Goal: Task Accomplishment & Management: Manage account settings

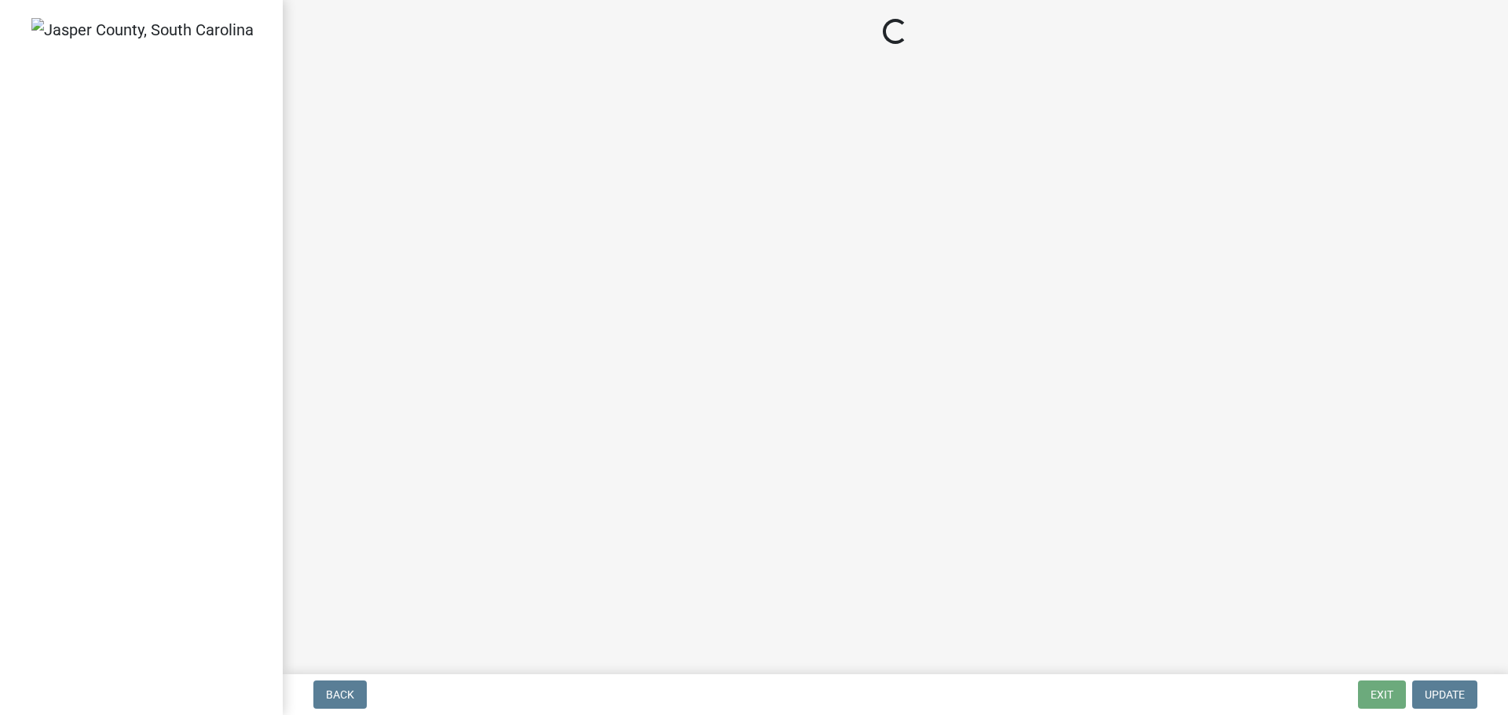
select select "3: 3"
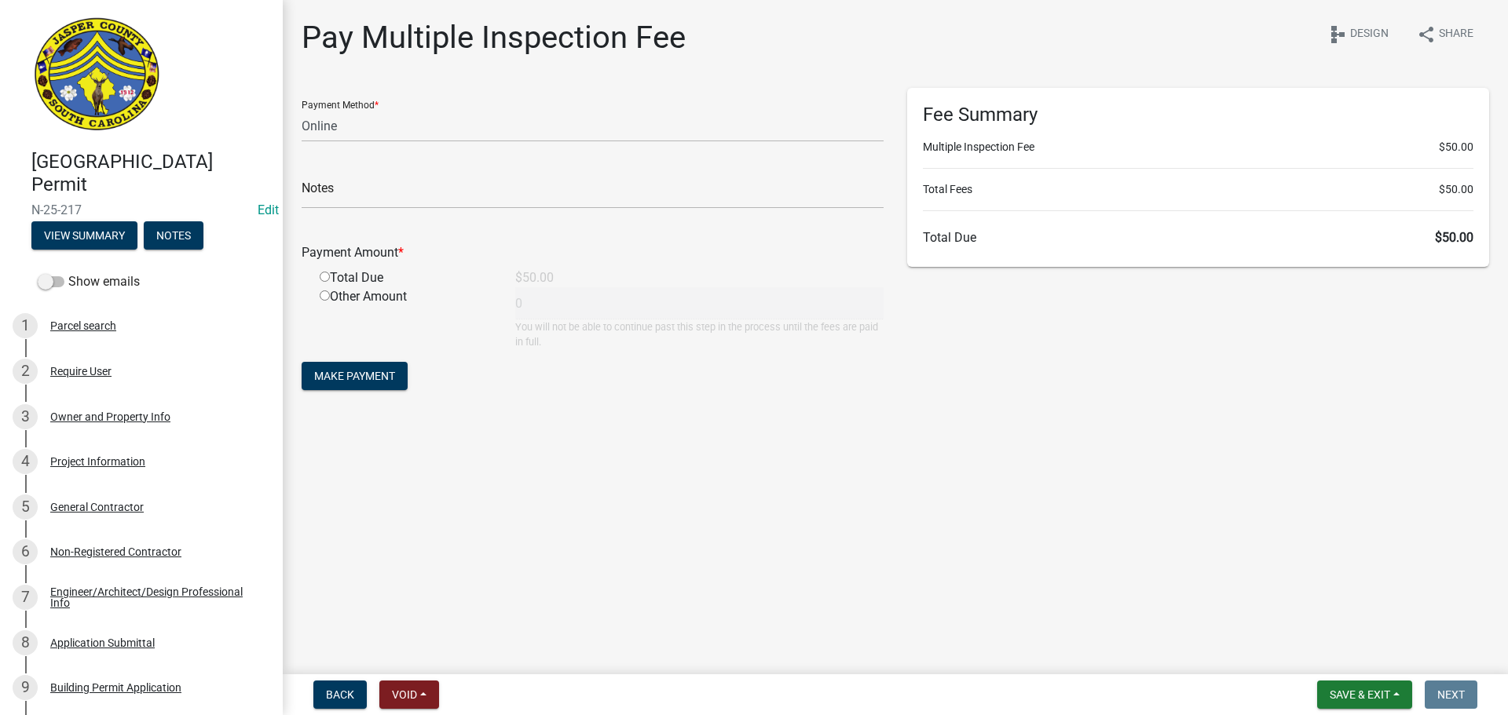
click at [621, 492] on main "Pay Multiple Inspection Fee share Share schema Design Payment Method * Credit C…" at bounding box center [895, 334] width 1225 height 668
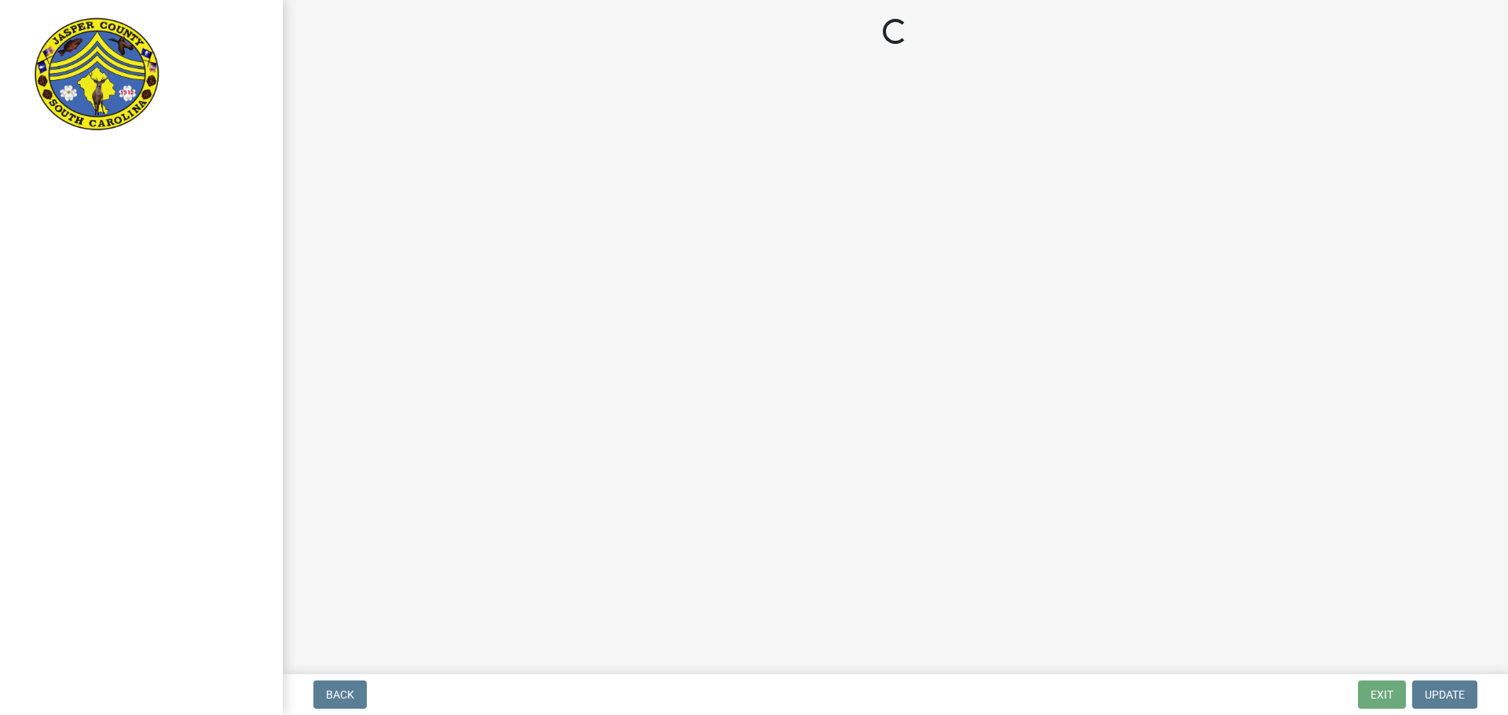
select select "3: 3"
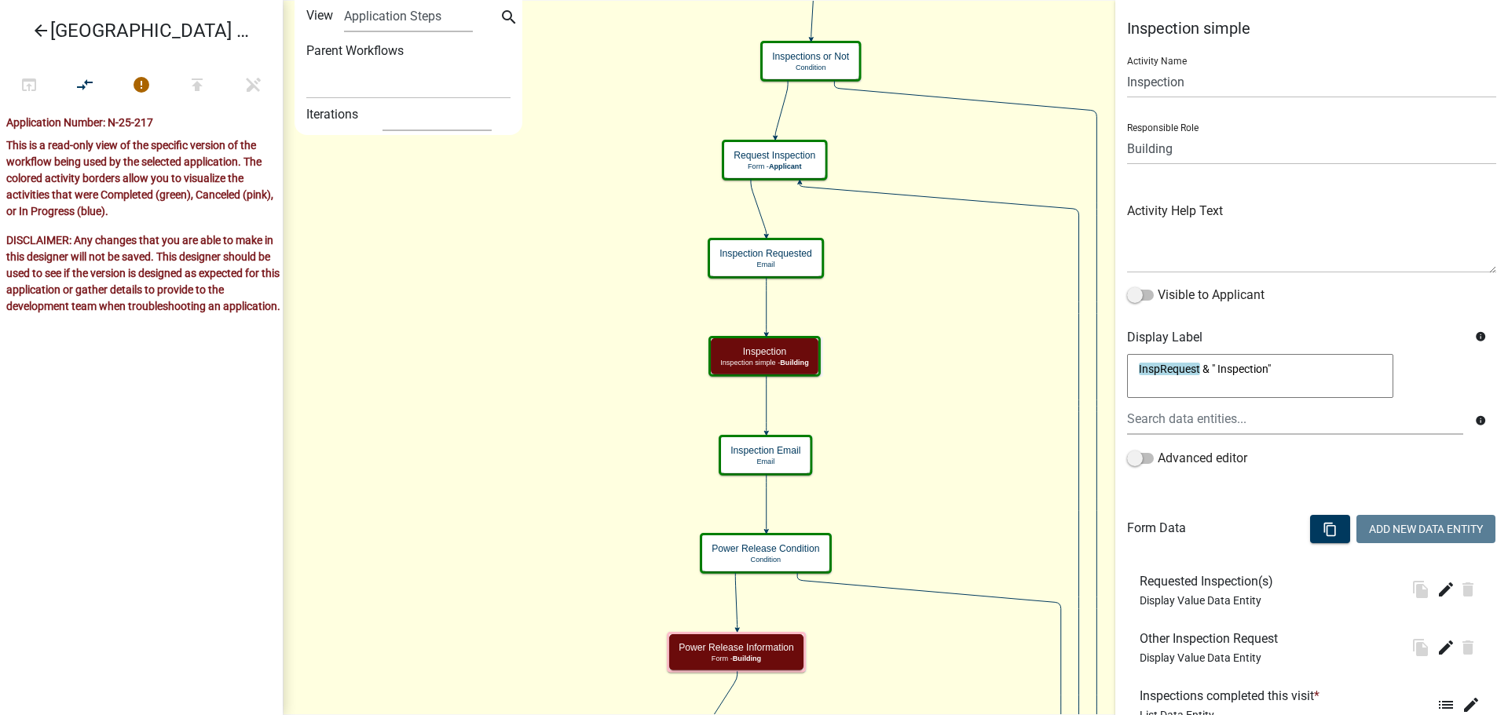
select select
select select "75D41AD7-2325-42AC-8BFD-3C8A705FC481"
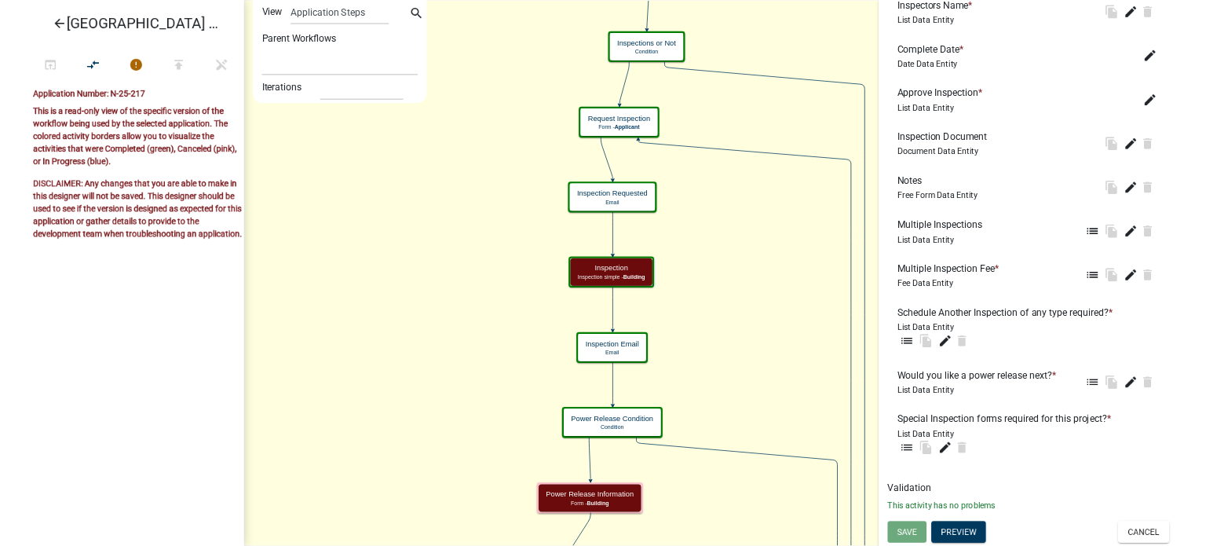
scroll to position [828, 0]
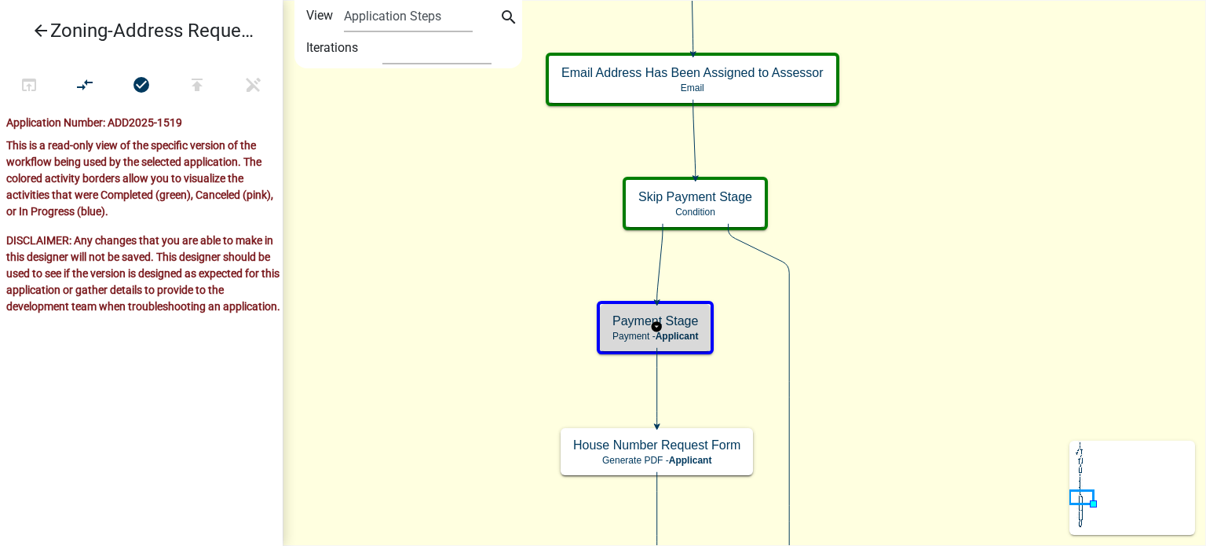
click at [683, 331] on span "Applicant" at bounding box center [677, 336] width 43 height 11
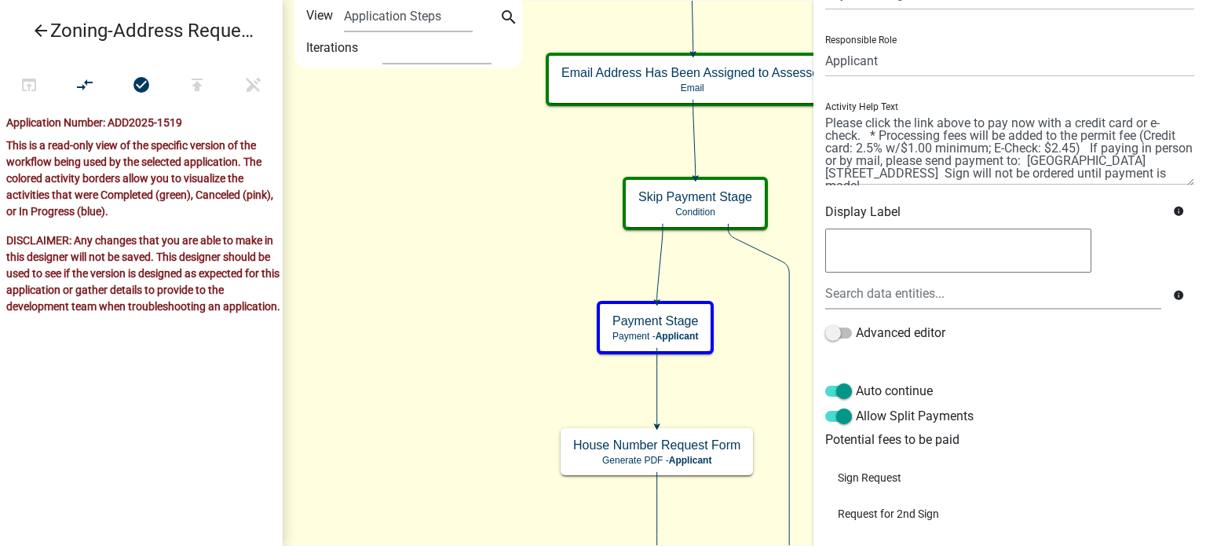
scroll to position [176, 0]
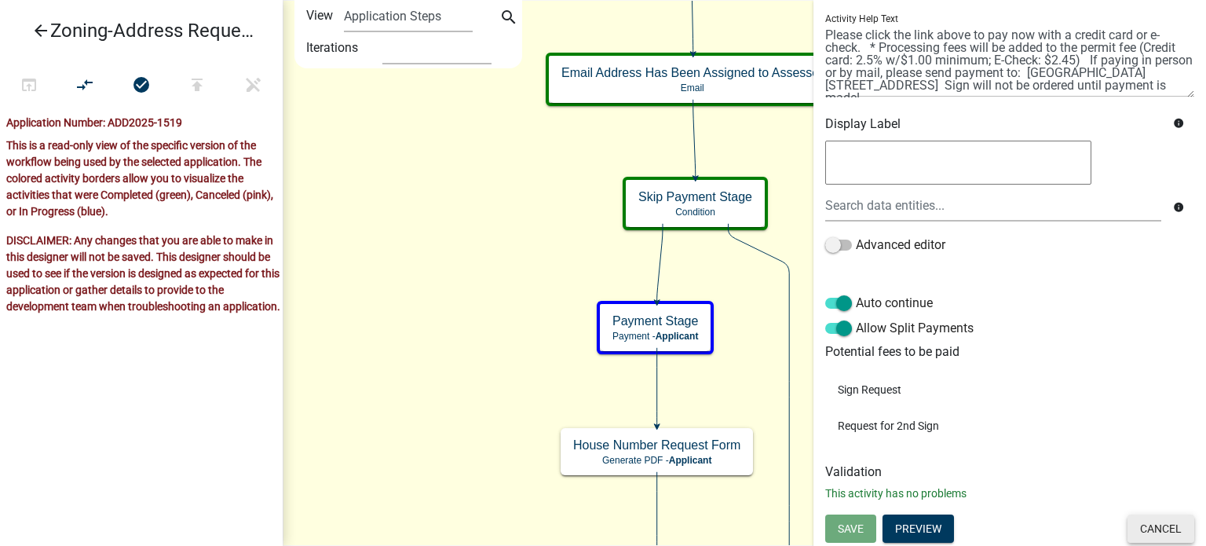
click at [1159, 529] on button "Cancel" at bounding box center [1161, 528] width 67 height 28
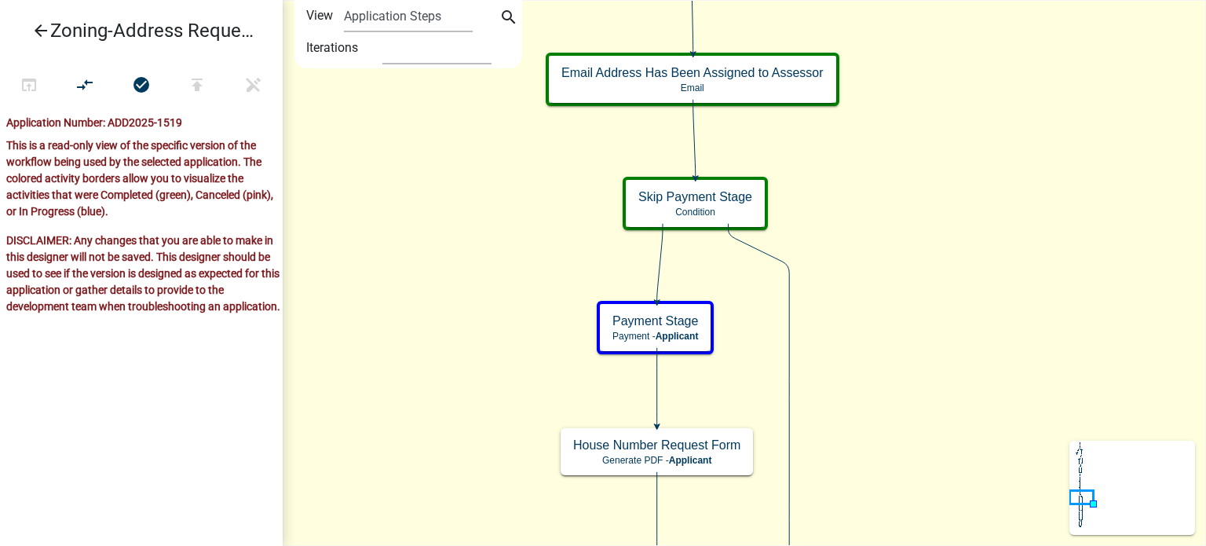
scroll to position [0, 0]
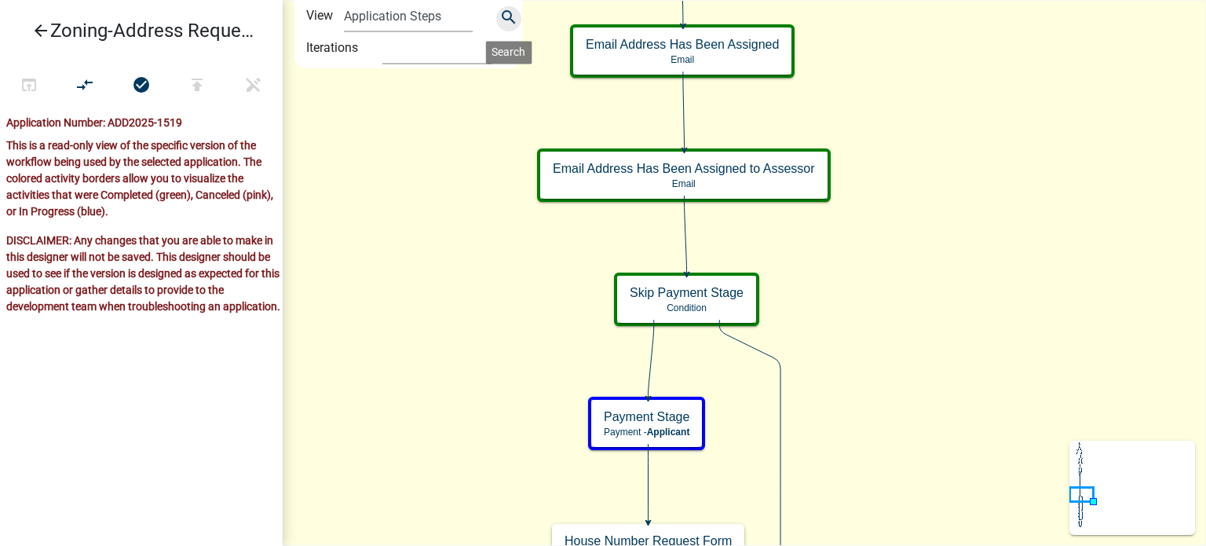
click at [511, 17] on icon "search" at bounding box center [508, 19] width 19 height 22
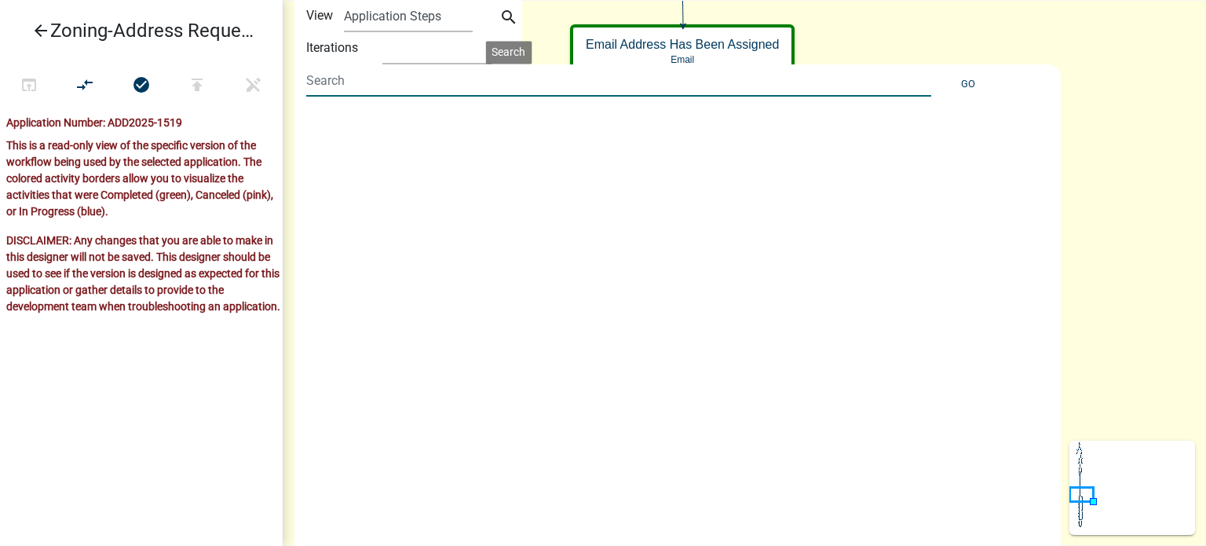
click at [470, 71] on input at bounding box center [618, 80] width 625 height 32
type input "request for 2nd sign"
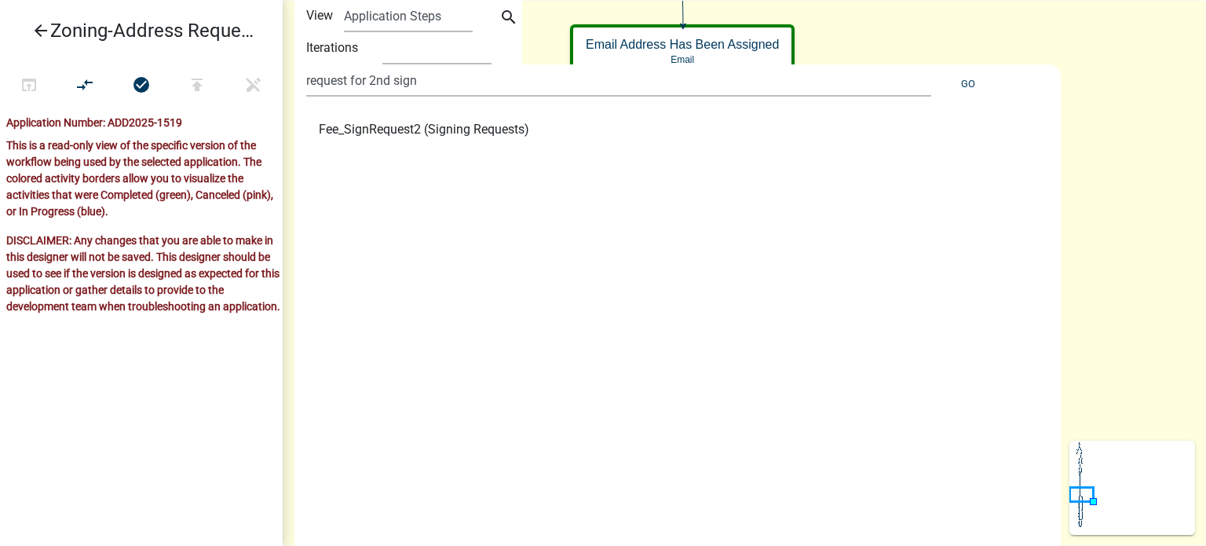
click at [443, 132] on span "Fee_SignRequest2 (Signing Requests)" at bounding box center [424, 129] width 210 height 13
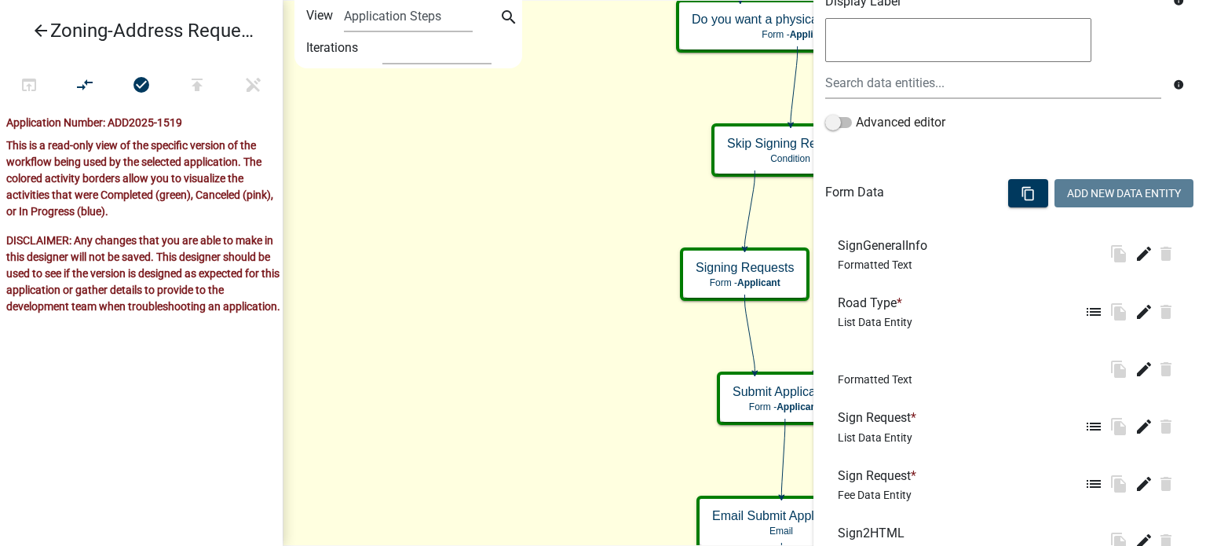
scroll to position [471, 0]
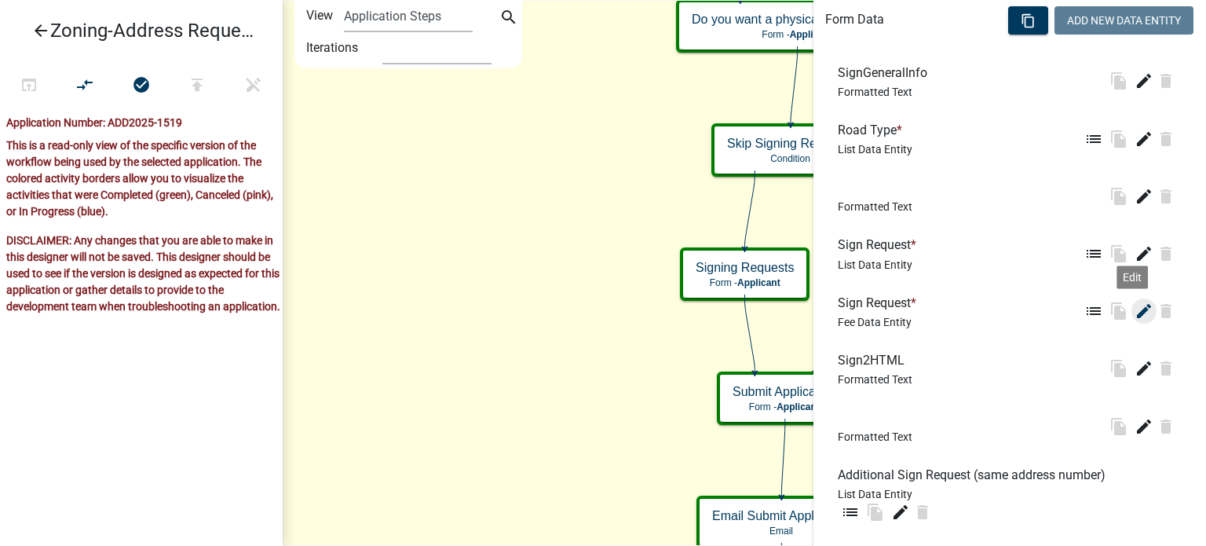
click at [1135, 313] on icon "edit" at bounding box center [1144, 311] width 19 height 19
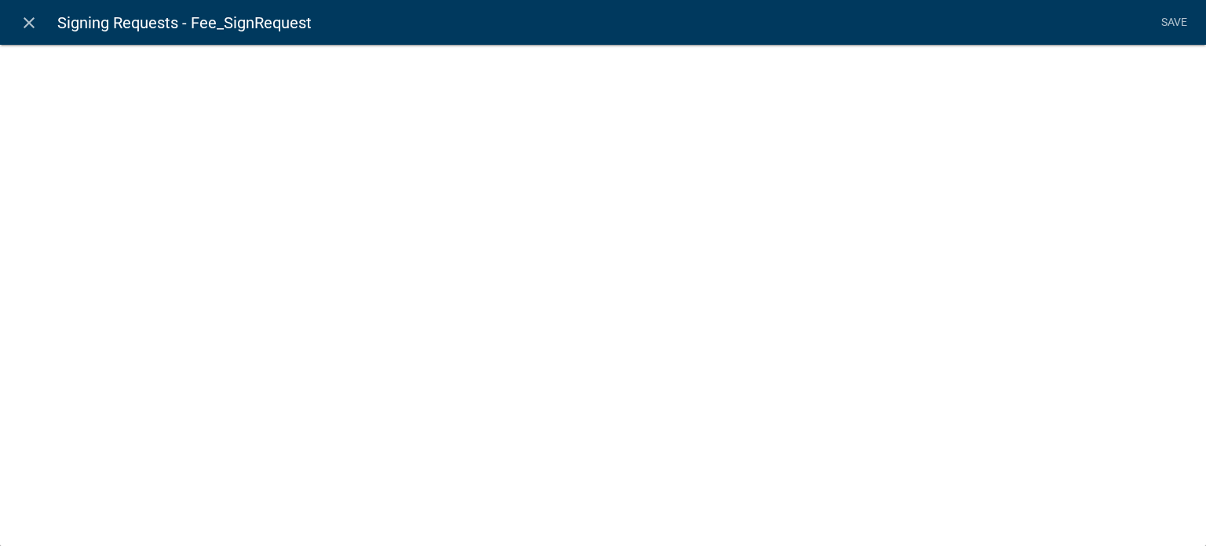
select select "fee"
select select "SignRequest"
select select "10d24e63-efba-45b5-b0a3-5e7f0527e51c"
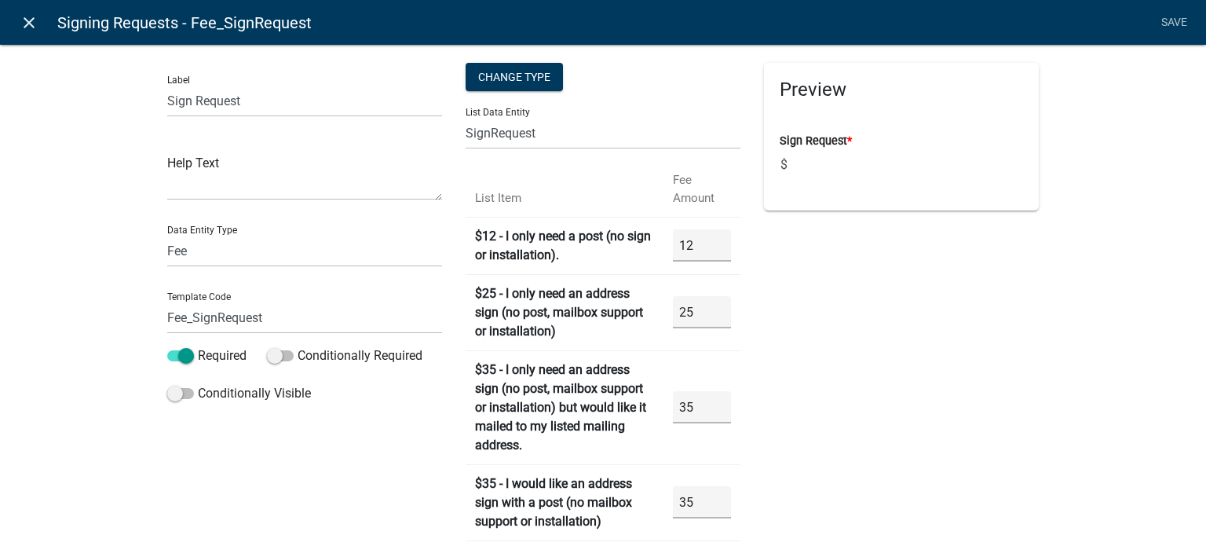
click at [24, 23] on icon "close" at bounding box center [29, 22] width 19 height 19
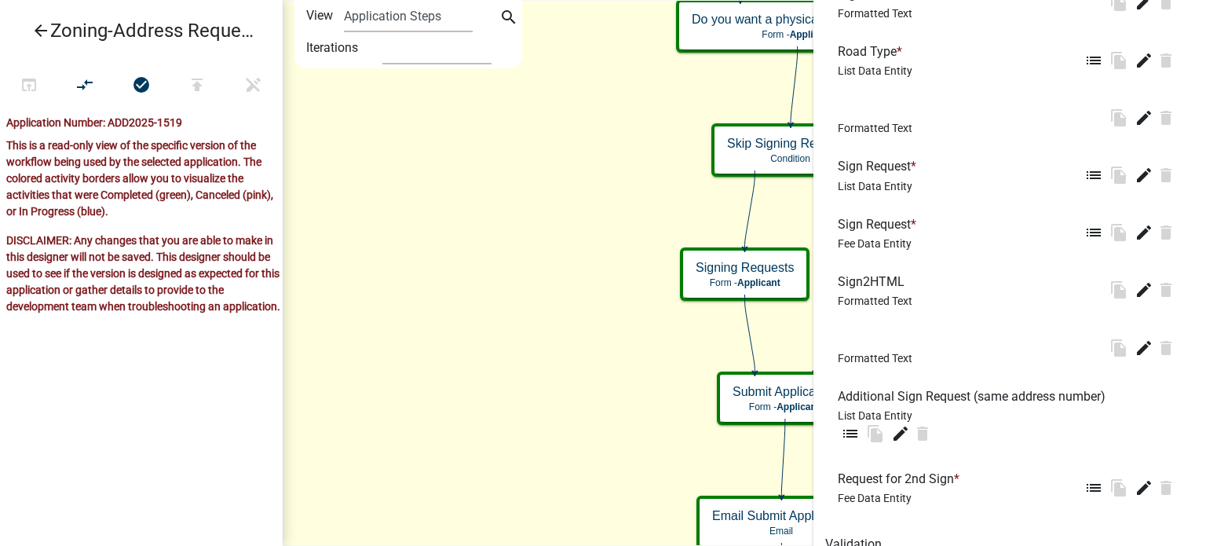
scroll to position [622, 0]
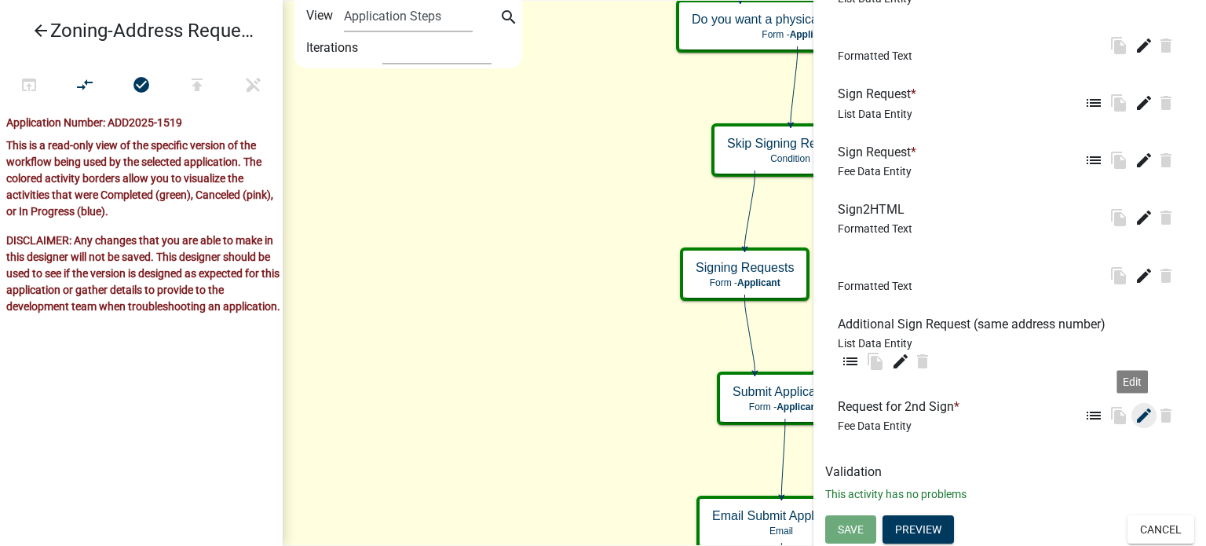
click at [1135, 414] on icon "edit" at bounding box center [1144, 415] width 19 height 19
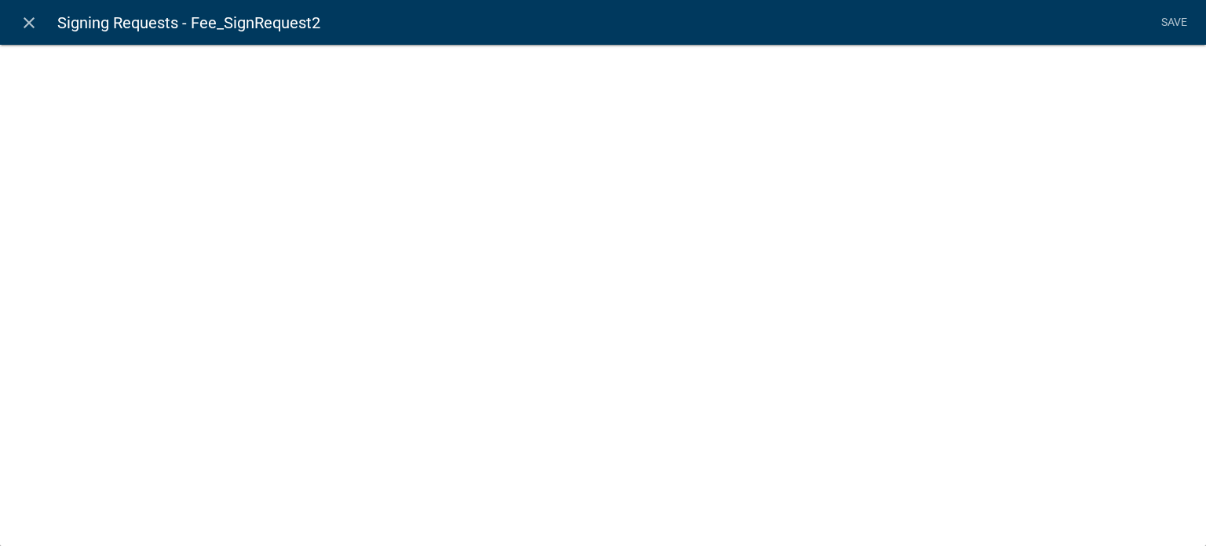
select select "fee"
select select "SignRequest2"
select select "10d24e63-efba-45b5-b0a3-5e7f0527e51c"
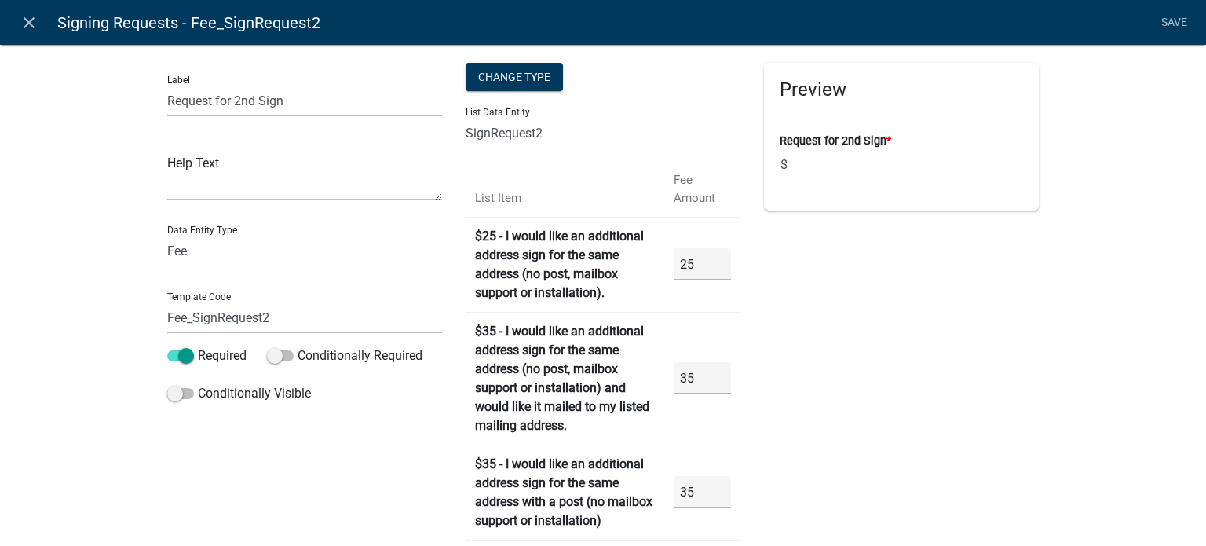
click at [28, 20] on icon "close" at bounding box center [29, 22] width 19 height 19
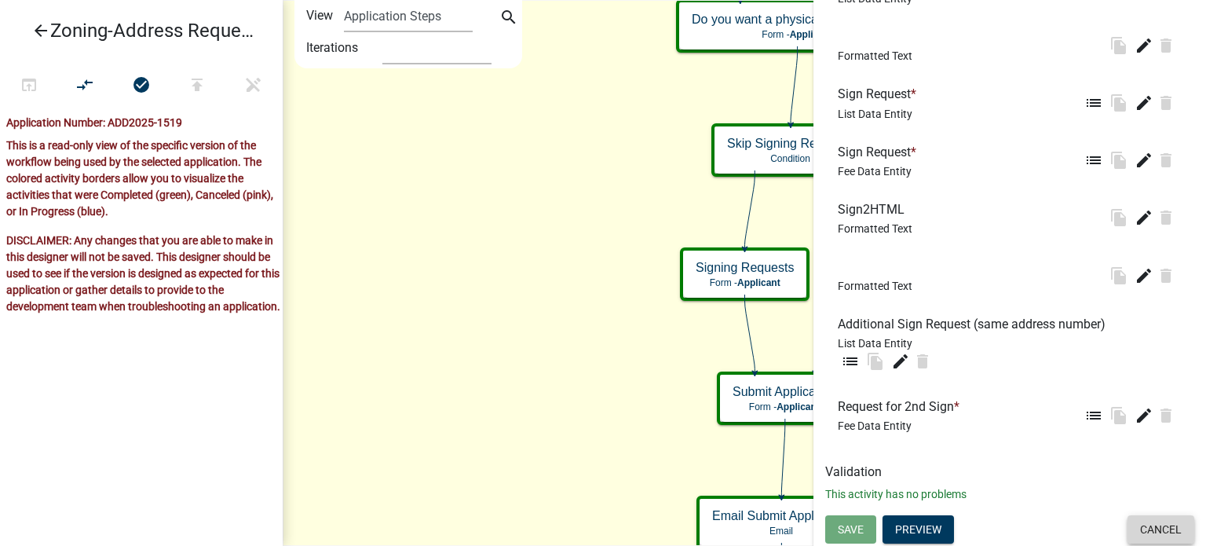
click at [1150, 530] on button "Cancel" at bounding box center [1161, 529] width 67 height 28
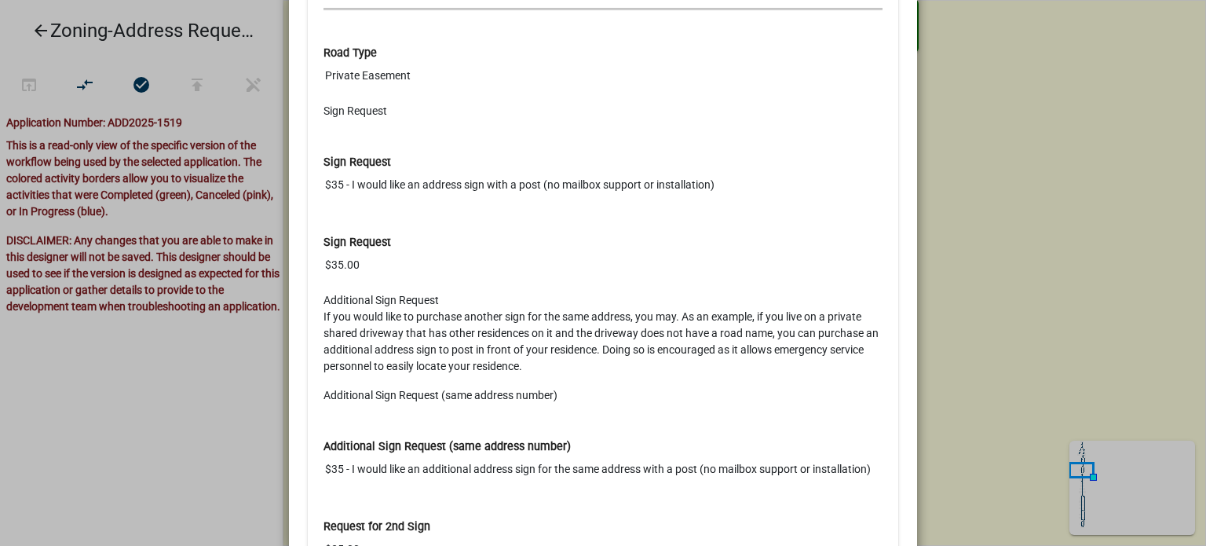
scroll to position [620, 0]
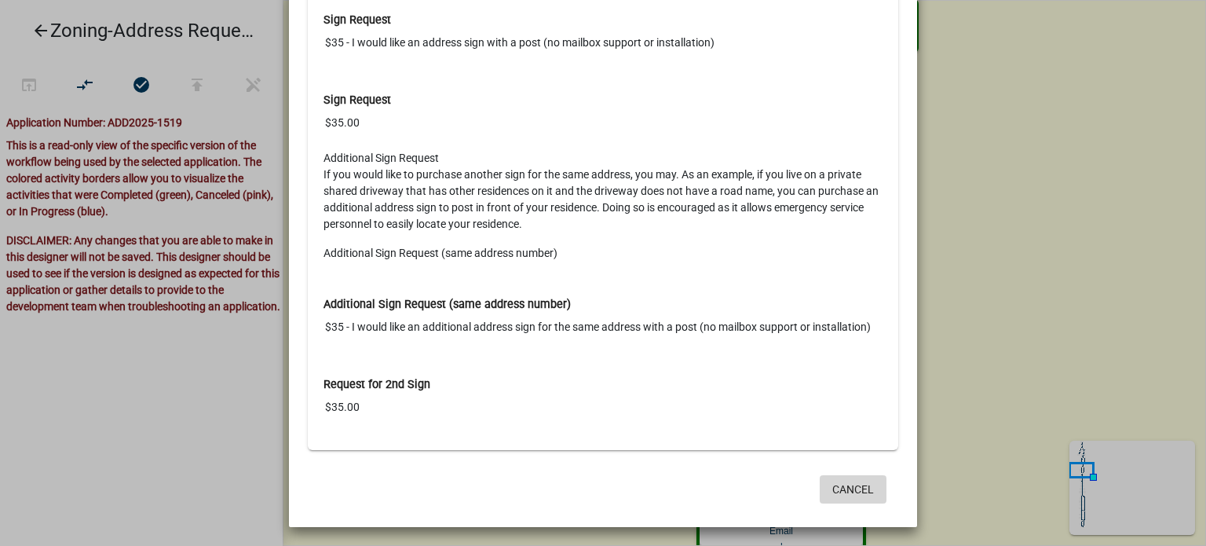
click at [859, 485] on button "Cancel" at bounding box center [853, 489] width 67 height 28
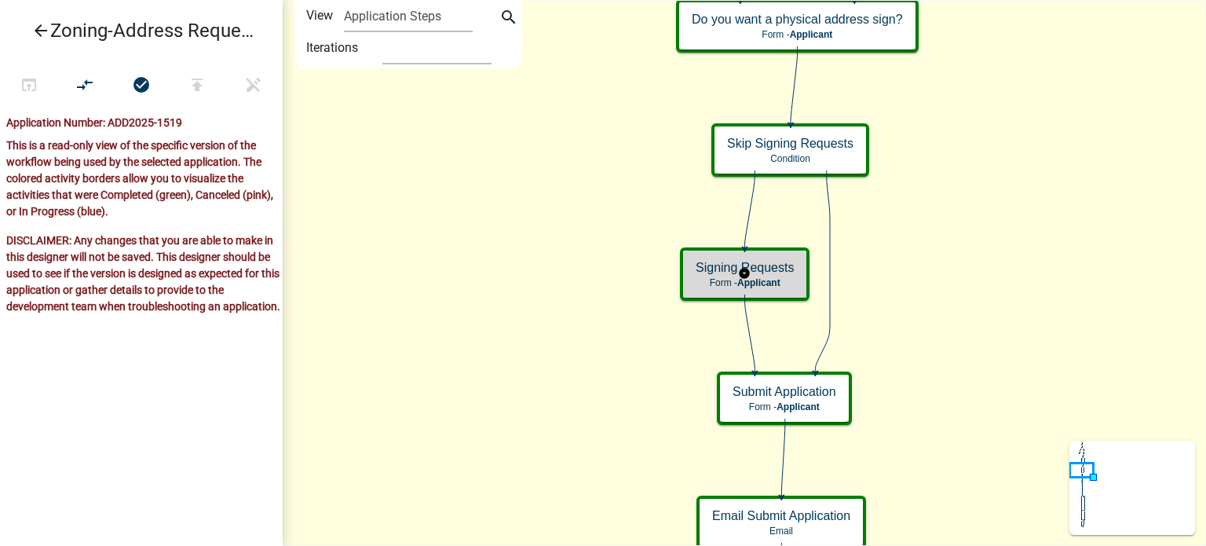
click at [776, 283] on span "Applicant" at bounding box center [758, 282] width 43 height 11
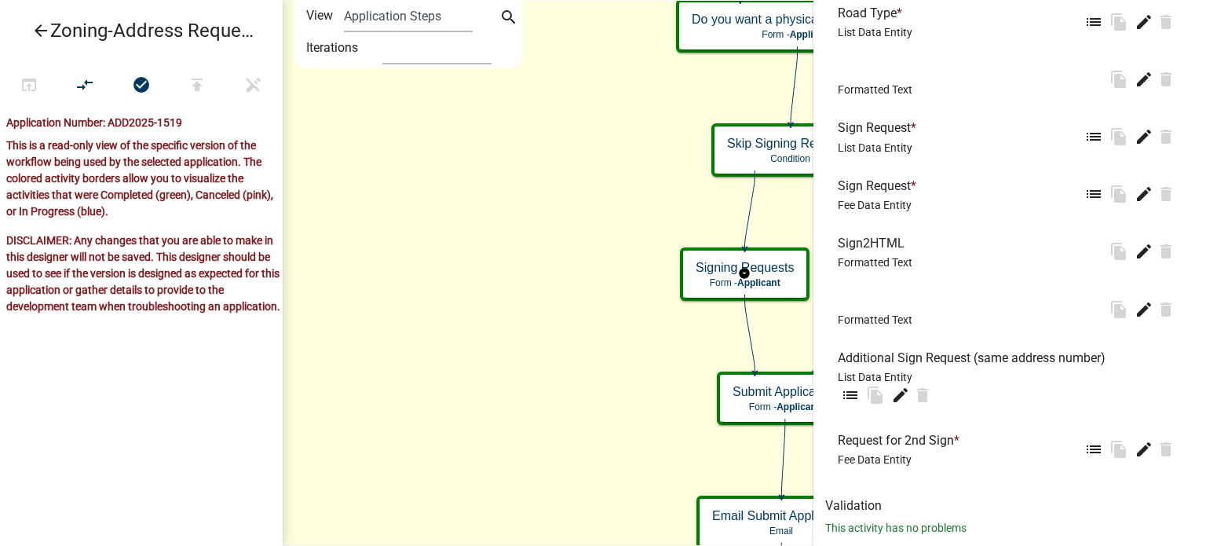
scroll to position [622, 0]
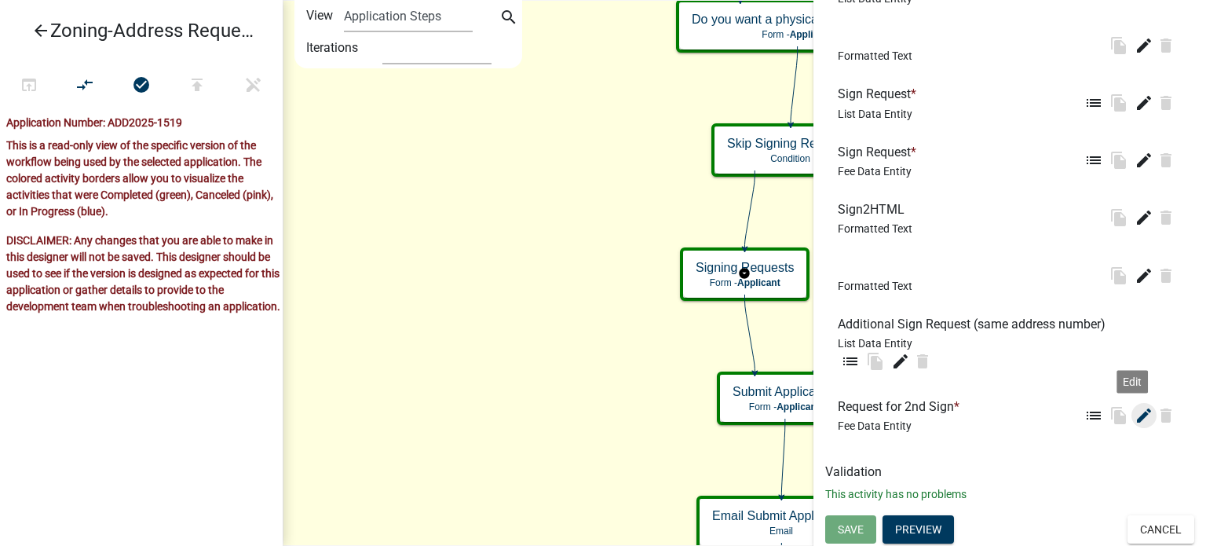
click at [1135, 411] on icon "edit" at bounding box center [1144, 415] width 19 height 19
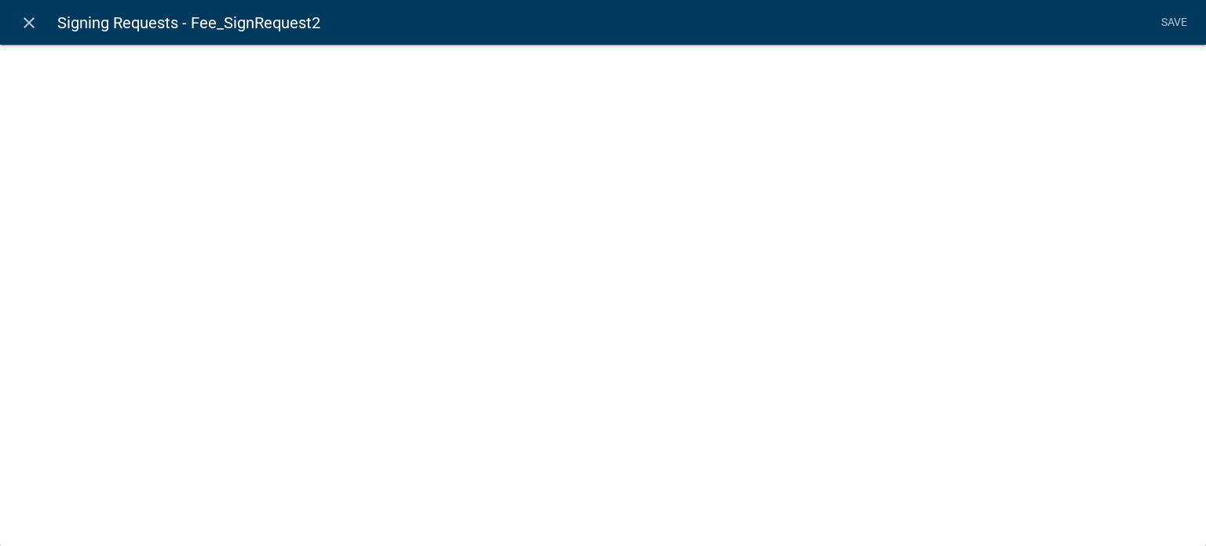
select select "fee"
select select "SignRequest2"
select select "10d24e63-efba-45b5-b0a3-5e7f0527e51c"
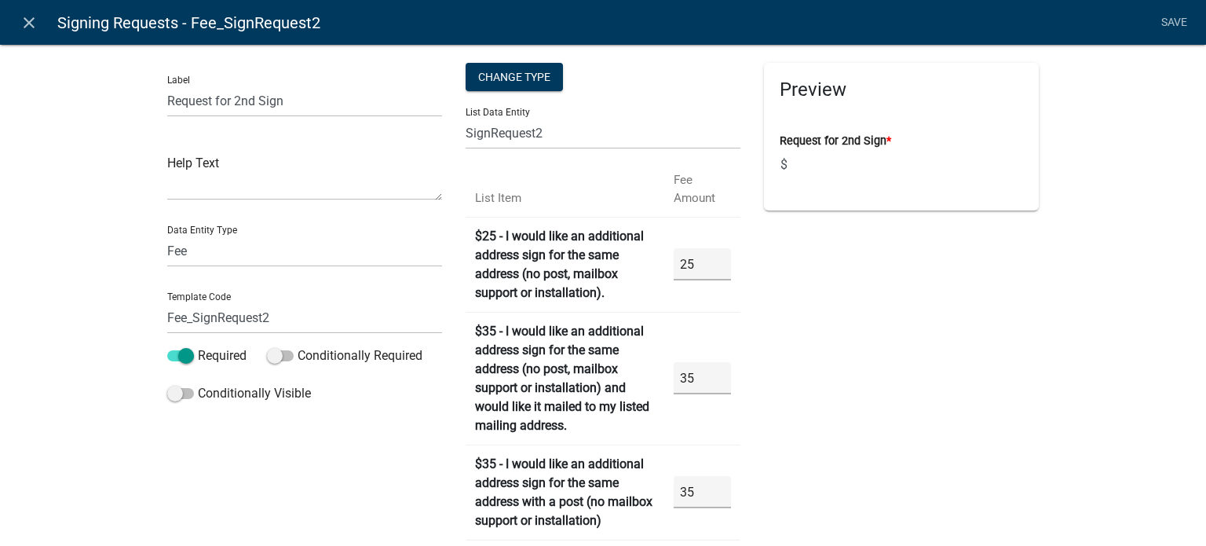
drag, startPoint x: 272, startPoint y: 316, endPoint x: 162, endPoint y: 320, distance: 110.8
click at [167, 320] on input "Fee_SignRequest2" at bounding box center [304, 318] width 275 height 32
click at [31, 21] on icon "close" at bounding box center [29, 22] width 19 height 19
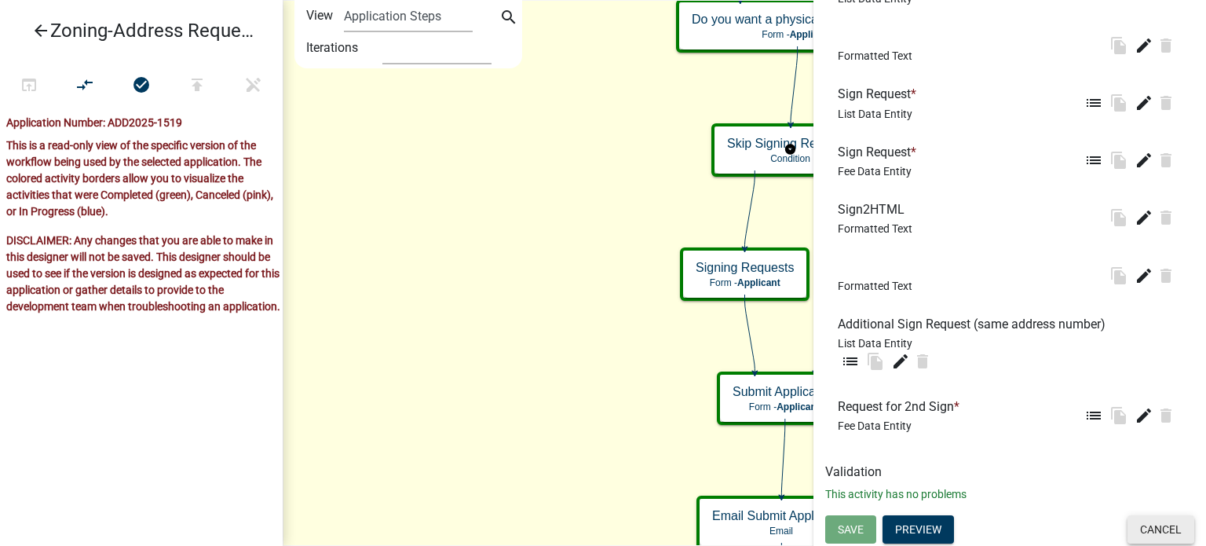
drag, startPoint x: 1152, startPoint y: 537, endPoint x: 1102, endPoint y: 541, distance: 50.4
click at [1152, 537] on button "Cancel" at bounding box center [1161, 529] width 67 height 28
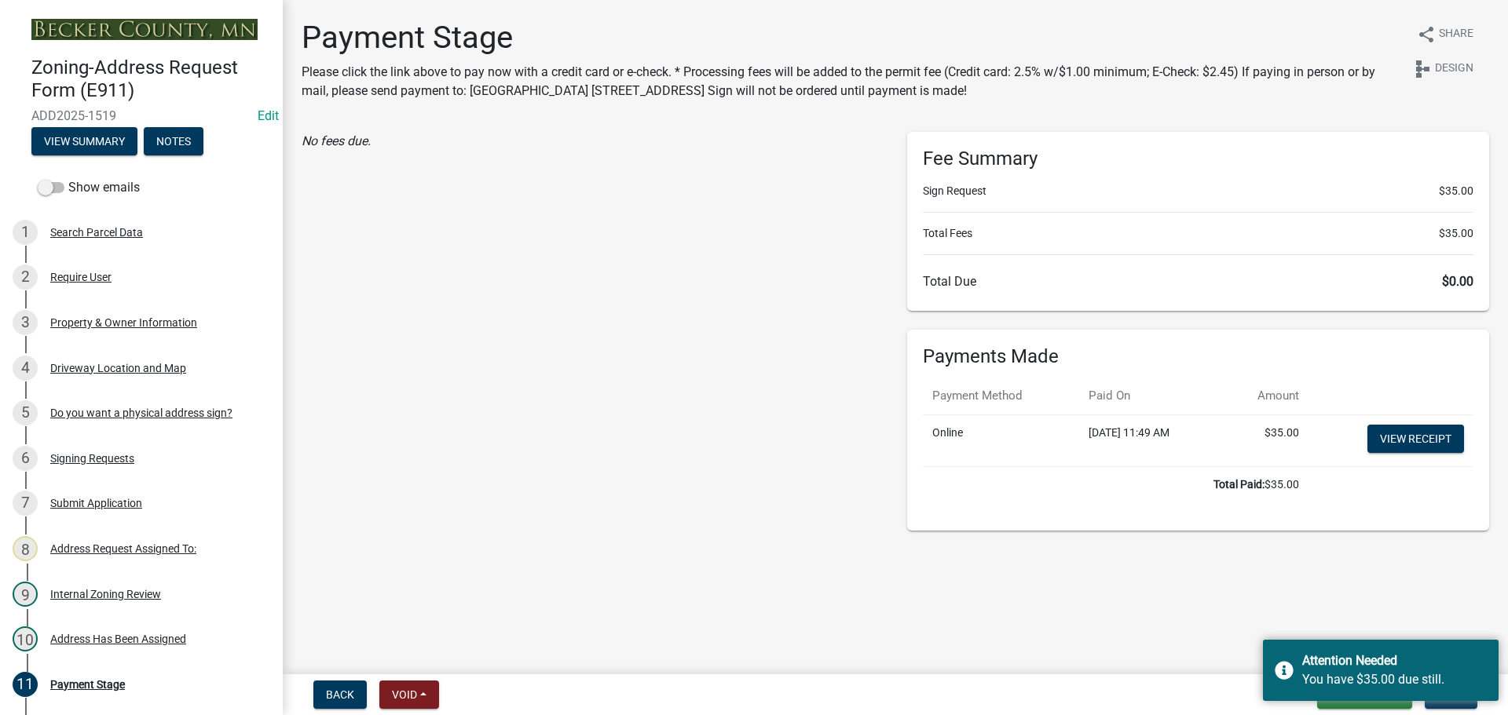
click at [698, 353] on div "No fees due." at bounding box center [592, 331] width 605 height 399
click at [696, 466] on div "No fees due." at bounding box center [592, 331] width 605 height 399
click at [1420, 667] on div "Attention Needed" at bounding box center [1394, 661] width 185 height 19
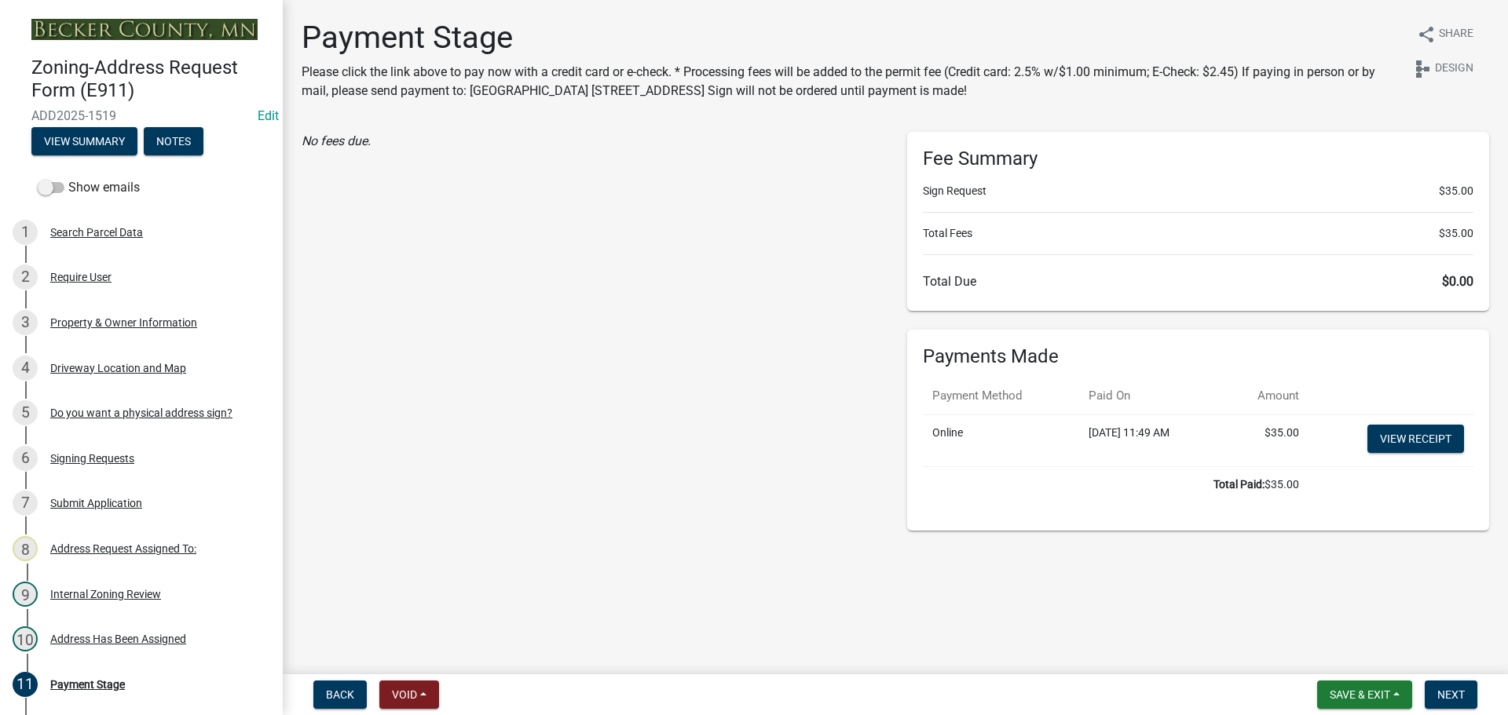
drag, startPoint x: 729, startPoint y: 586, endPoint x: 669, endPoint y: 362, distance: 231.6
click at [728, 585] on main "Payment Stage Please click the link above to pay now with a credit card or e-ch…" at bounding box center [895, 334] width 1225 height 668
click at [668, 361] on div "No fees due." at bounding box center [592, 331] width 605 height 399
click at [618, 310] on div "No fees due." at bounding box center [592, 331] width 605 height 399
click at [603, 176] on div "No fees due." at bounding box center [592, 331] width 605 height 399
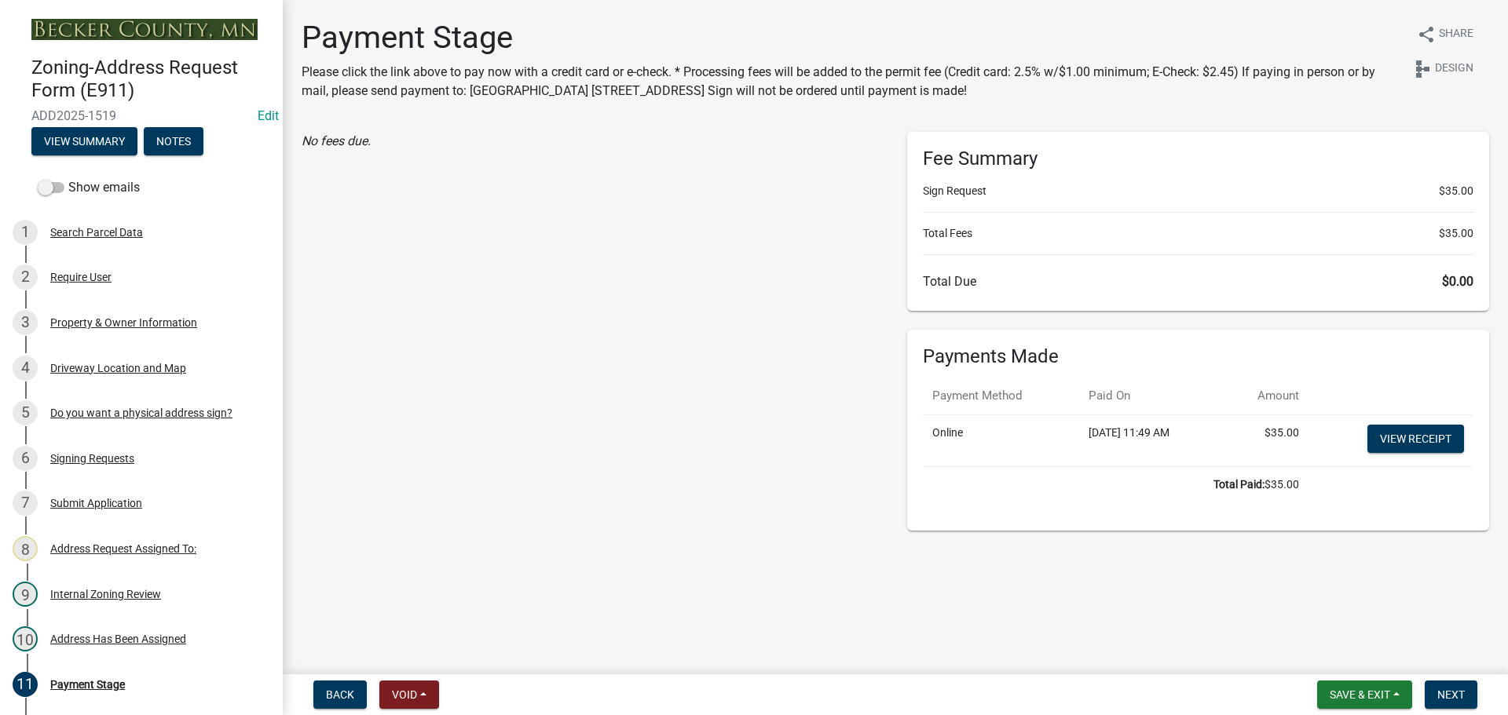
click at [635, 134] on div "No fees due." at bounding box center [593, 141] width 582 height 19
click at [594, 123] on div "Payment Stage Please click the link above to pay now with a credit card or e-ch…" at bounding box center [895, 282] width 1211 height 526
drag, startPoint x: 642, startPoint y: 260, endPoint x: 613, endPoint y: 14, distance: 247.5
click at [642, 258] on div "No fees due." at bounding box center [592, 331] width 605 height 399
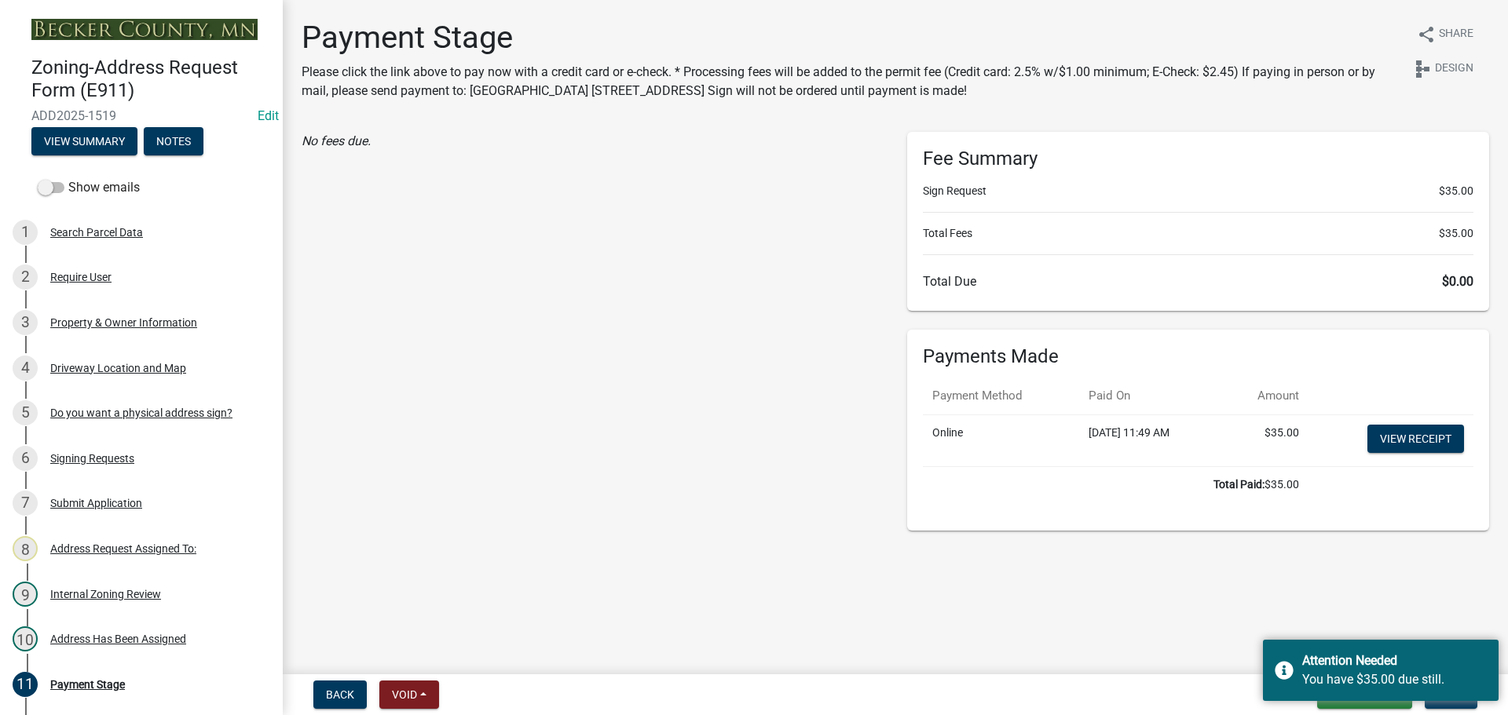
click at [511, 192] on div "No fees due." at bounding box center [592, 331] width 605 height 399
click at [598, 360] on div "No fees due." at bounding box center [592, 331] width 605 height 399
click at [596, 315] on div "No fees due." at bounding box center [592, 331] width 605 height 399
click at [136, 639] on div "Address Has Been Assigned" at bounding box center [118, 639] width 136 height 11
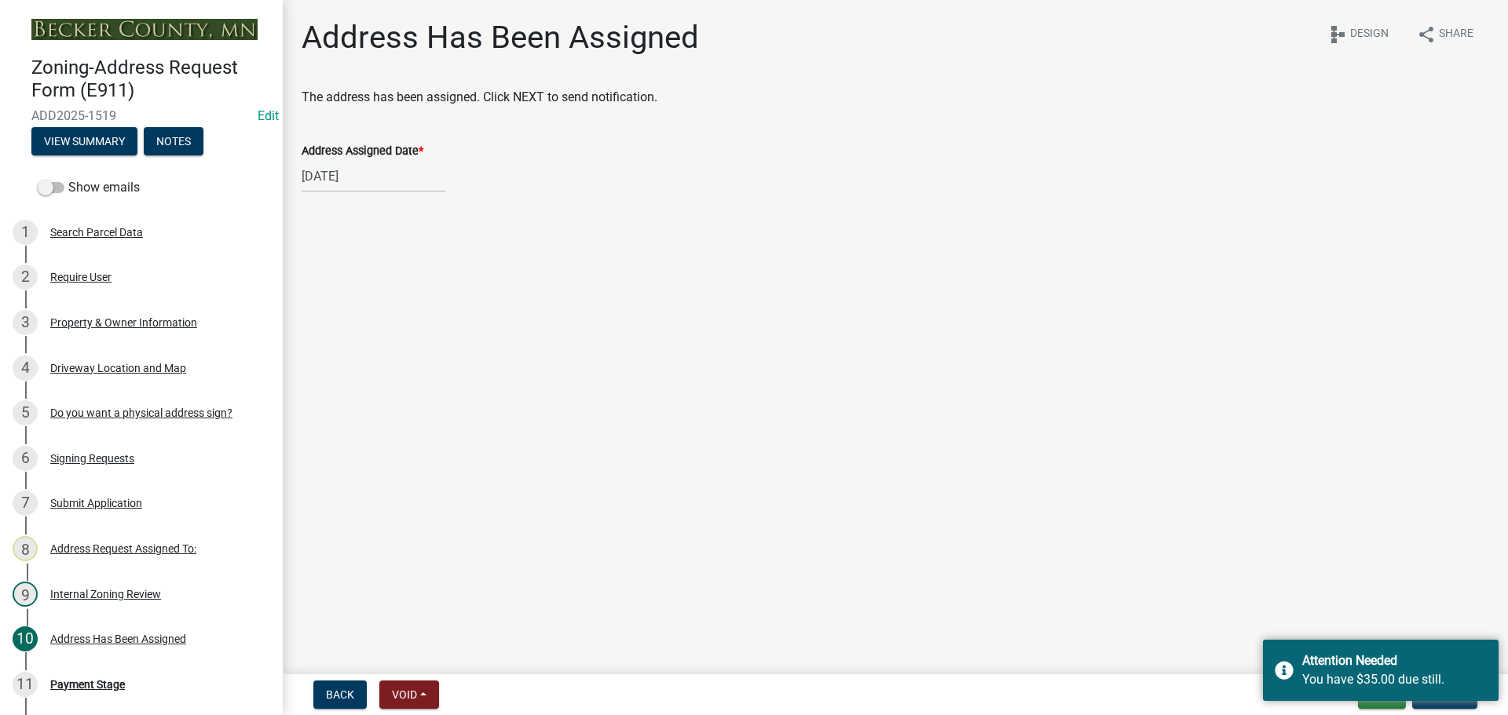
click at [852, 38] on div "Address Has Been Assigned share Share schema Design" at bounding box center [895, 44] width 1187 height 50
click at [818, 44] on div "Address Has Been Assigned share Share schema Design" at bounding box center [895, 44] width 1187 height 50
click at [767, 34] on div "Address Has Been Assigned share Share schema Design" at bounding box center [895, 44] width 1187 height 50
click at [751, 74] on div "Address Has Been Assigned share Share schema Design The address has been assign…" at bounding box center [895, 120] width 1211 height 202
click at [1395, 660] on div "Attention Needed" at bounding box center [1394, 661] width 185 height 19
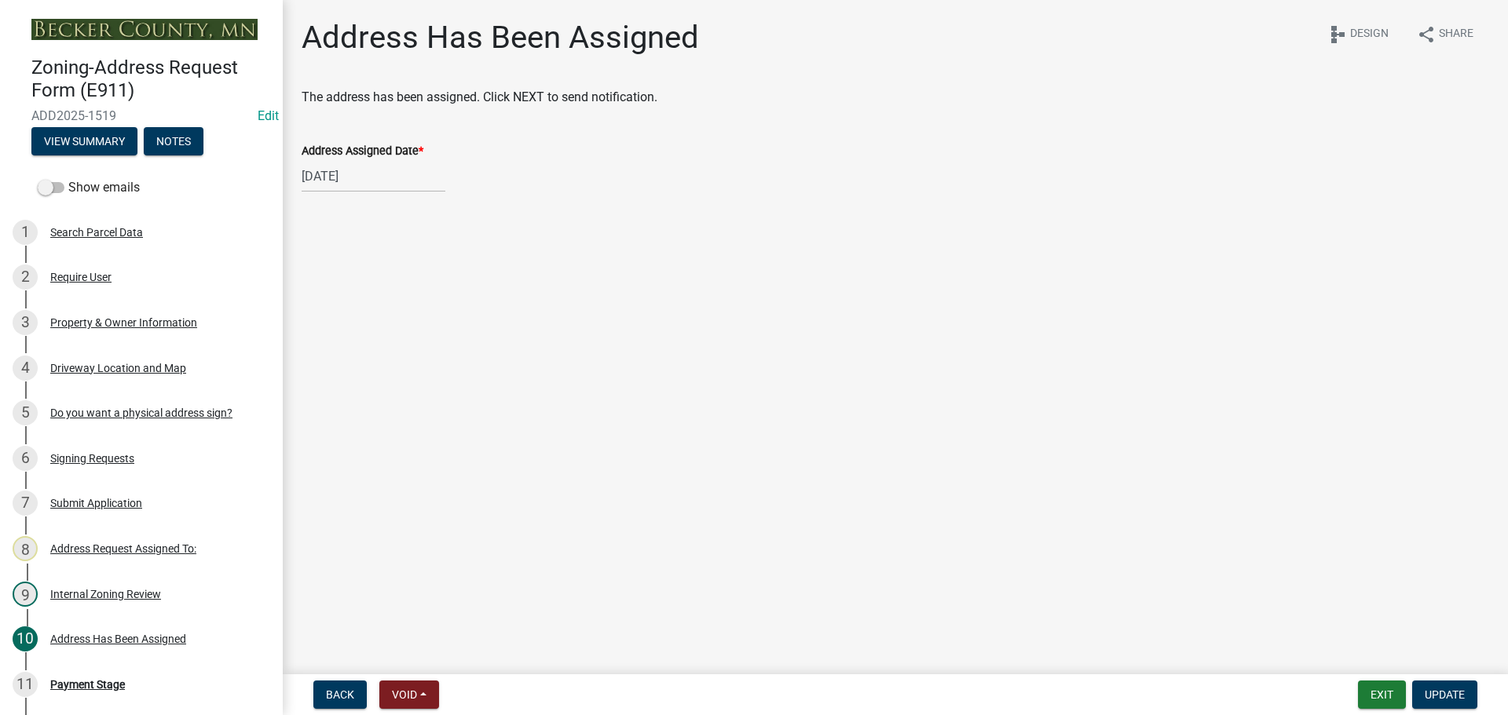
click at [981, 370] on main "Address Has Been Assigned share Share schema Design The address has been assign…" at bounding box center [895, 334] width 1225 height 668
click at [94, 683] on div "Payment Stage" at bounding box center [87, 684] width 75 height 11
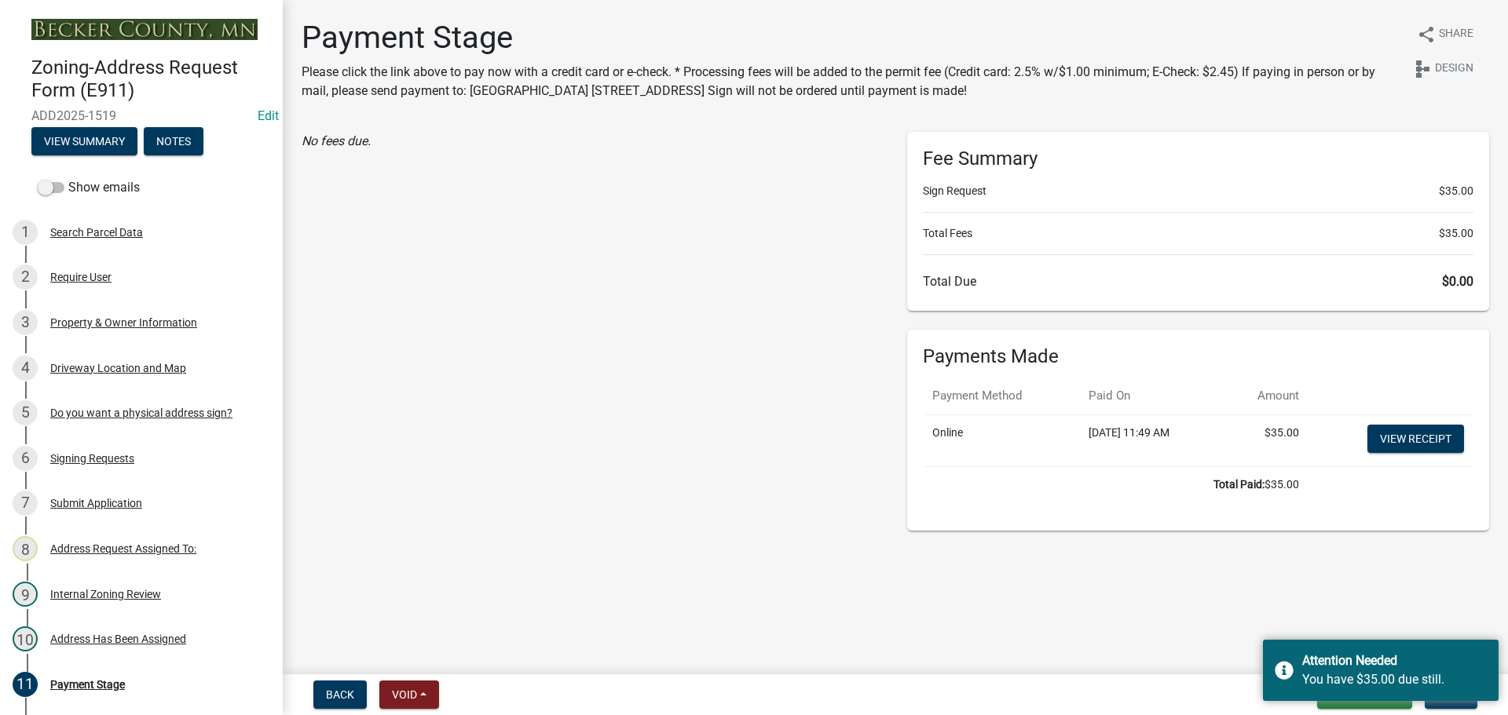
click at [583, 151] on div "No fees due." at bounding box center [592, 331] width 605 height 399
click at [614, 145] on div "No fees due." at bounding box center [593, 141] width 582 height 19
click at [584, 29] on h1 "Payment Stage" at bounding box center [841, 38] width 1078 height 38
click at [686, 24] on h1 "Payment Stage" at bounding box center [841, 38] width 1078 height 38
click at [726, 28] on h1 "Payment Stage" at bounding box center [841, 38] width 1078 height 38
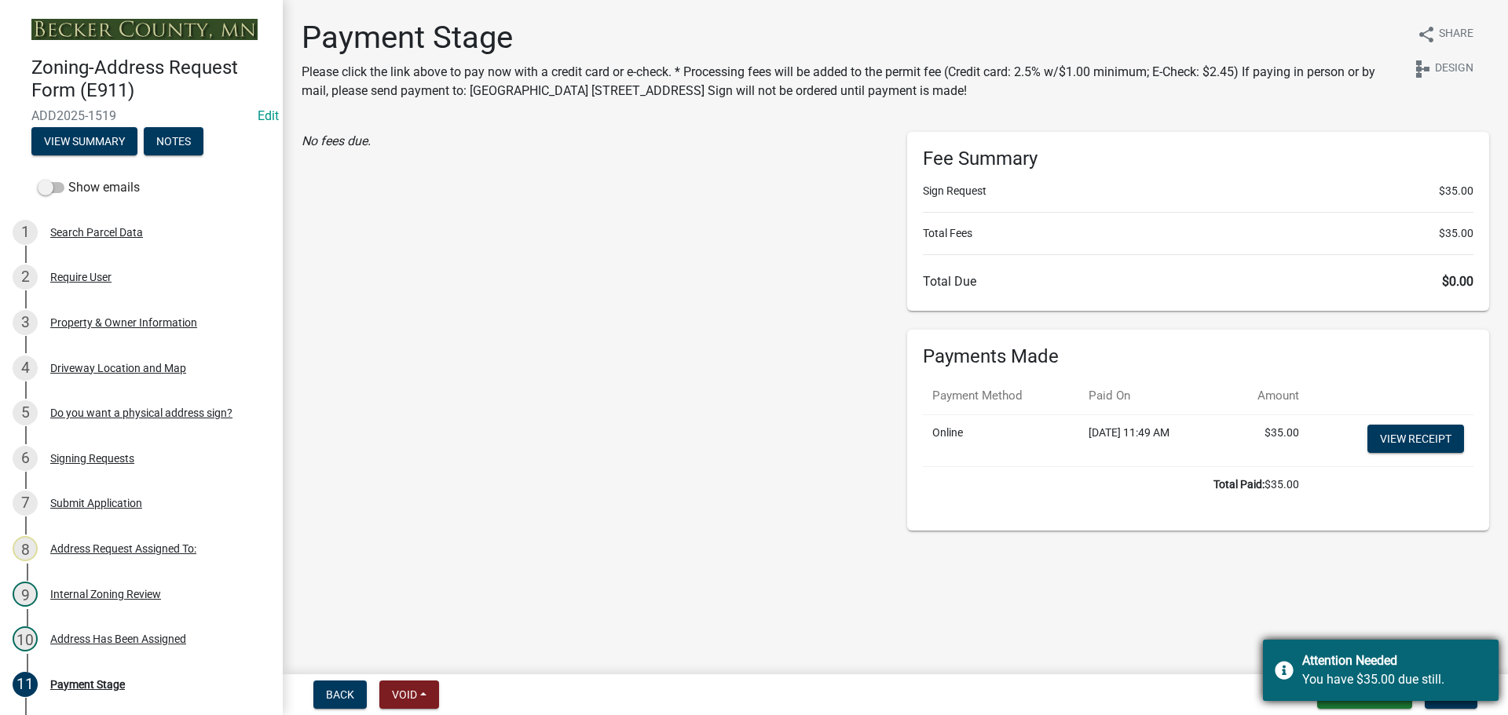
click at [1429, 642] on div "Attention Needed You have $35.00 due still." at bounding box center [1381, 670] width 236 height 61
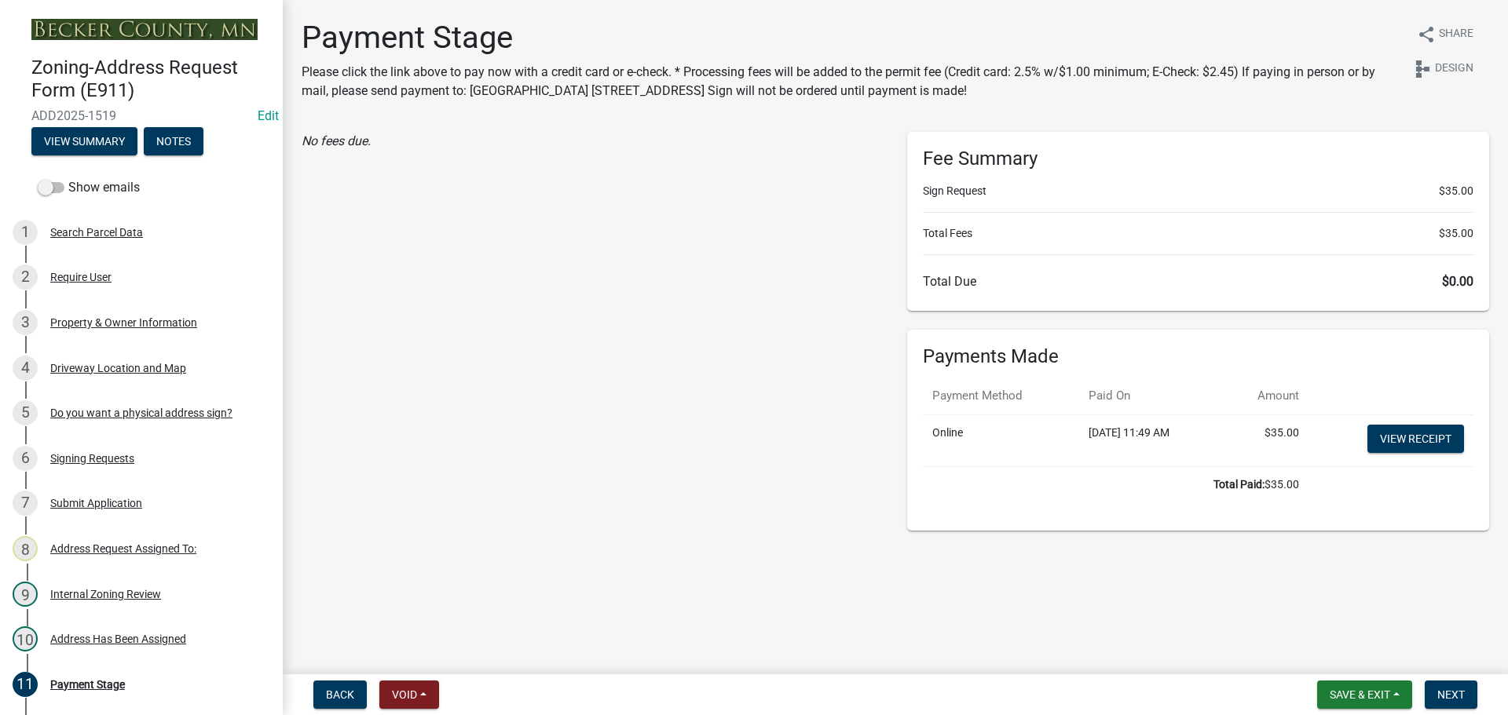
drag, startPoint x: 1256, startPoint y: 638, endPoint x: 1241, endPoint y: 635, distance: 16.0
click at [1254, 638] on main "Payment Stage Please click the link above to pay now with a credit card or e-ch…" at bounding box center [895, 334] width 1225 height 668
click at [142, 636] on div "Address Has Been Assigned" at bounding box center [118, 639] width 136 height 11
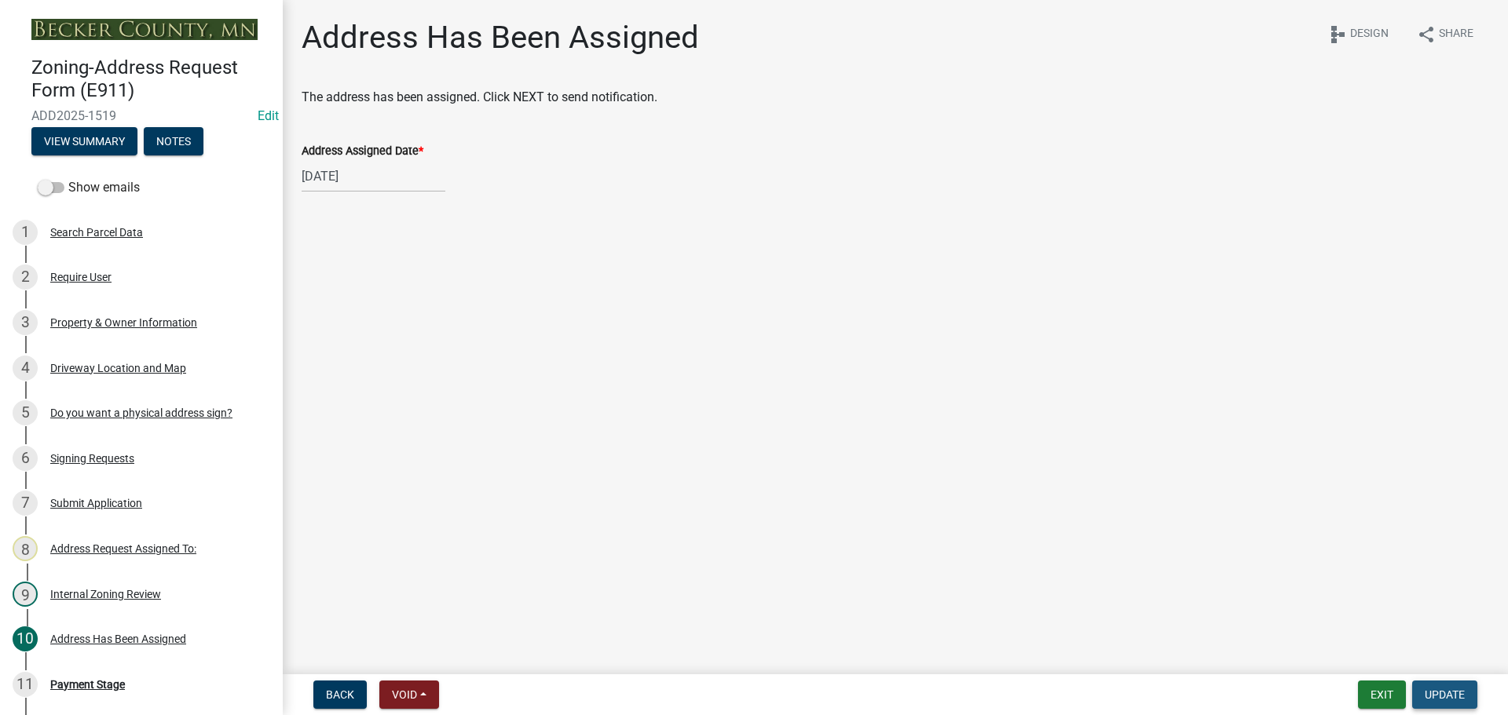
click at [1441, 694] on span "Update" at bounding box center [1445, 695] width 40 height 13
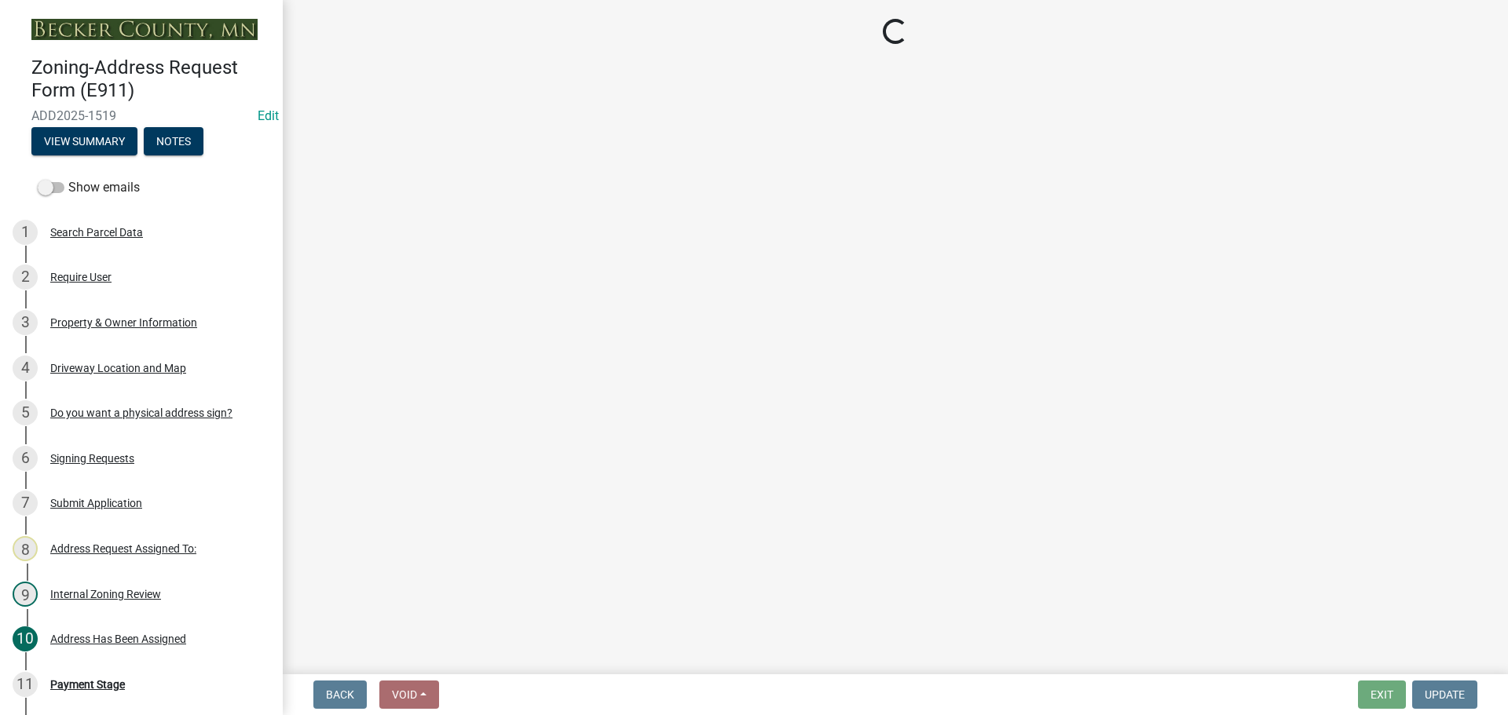
select select "3: 3"
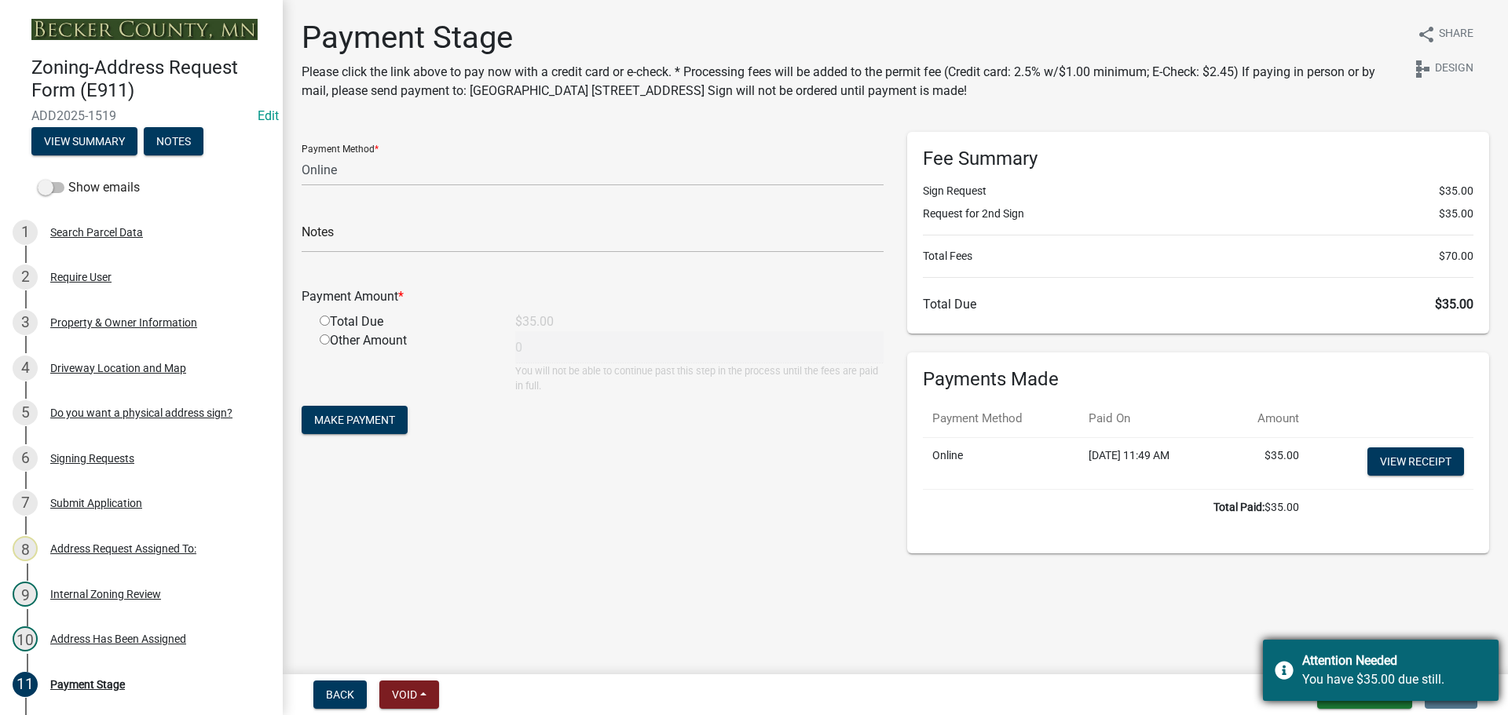
click at [1352, 664] on div "Attention Needed" at bounding box center [1394, 661] width 185 height 19
click at [852, 606] on main "Payment Stage Please click the link above to pay now with a credit card or e-ch…" at bounding box center [895, 334] width 1225 height 668
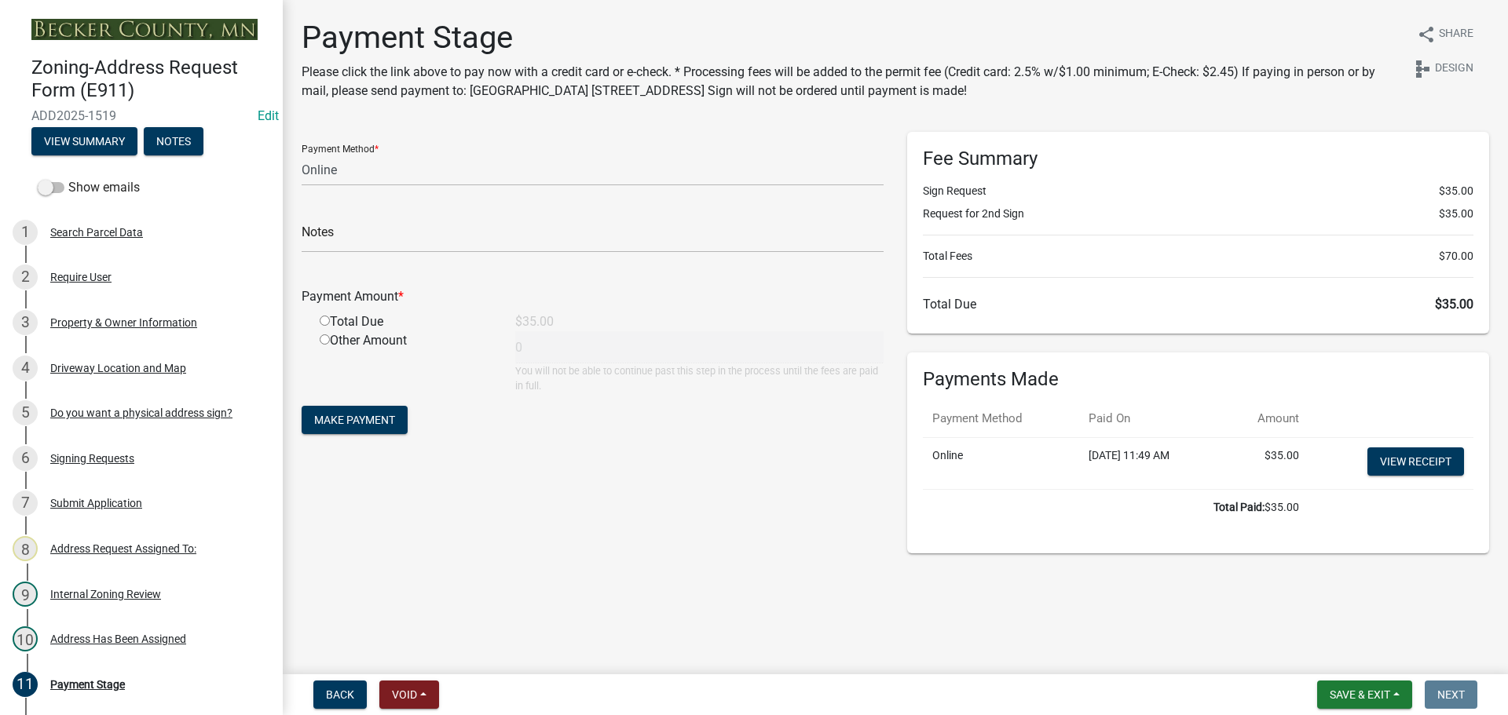
click at [799, 594] on main "Payment Stage Please click the link above to pay now with a credit card or e-ch…" at bounding box center [895, 334] width 1225 height 668
click at [655, 578] on main "Payment Stage Please click the link above to pay now with a credit card or e-ch…" at bounding box center [895, 334] width 1225 height 668
click at [635, 584] on main "Payment Stage Please click the link above to pay now with a credit card or e-ch…" at bounding box center [895, 334] width 1225 height 668
click at [693, 584] on main "Payment Stage Please click the link above to pay now with a credit card or e-ch…" at bounding box center [895, 334] width 1225 height 668
click at [588, 566] on div "Payment Stage Please click the link above to pay now with a credit card or e-ch…" at bounding box center [895, 293] width 1211 height 549
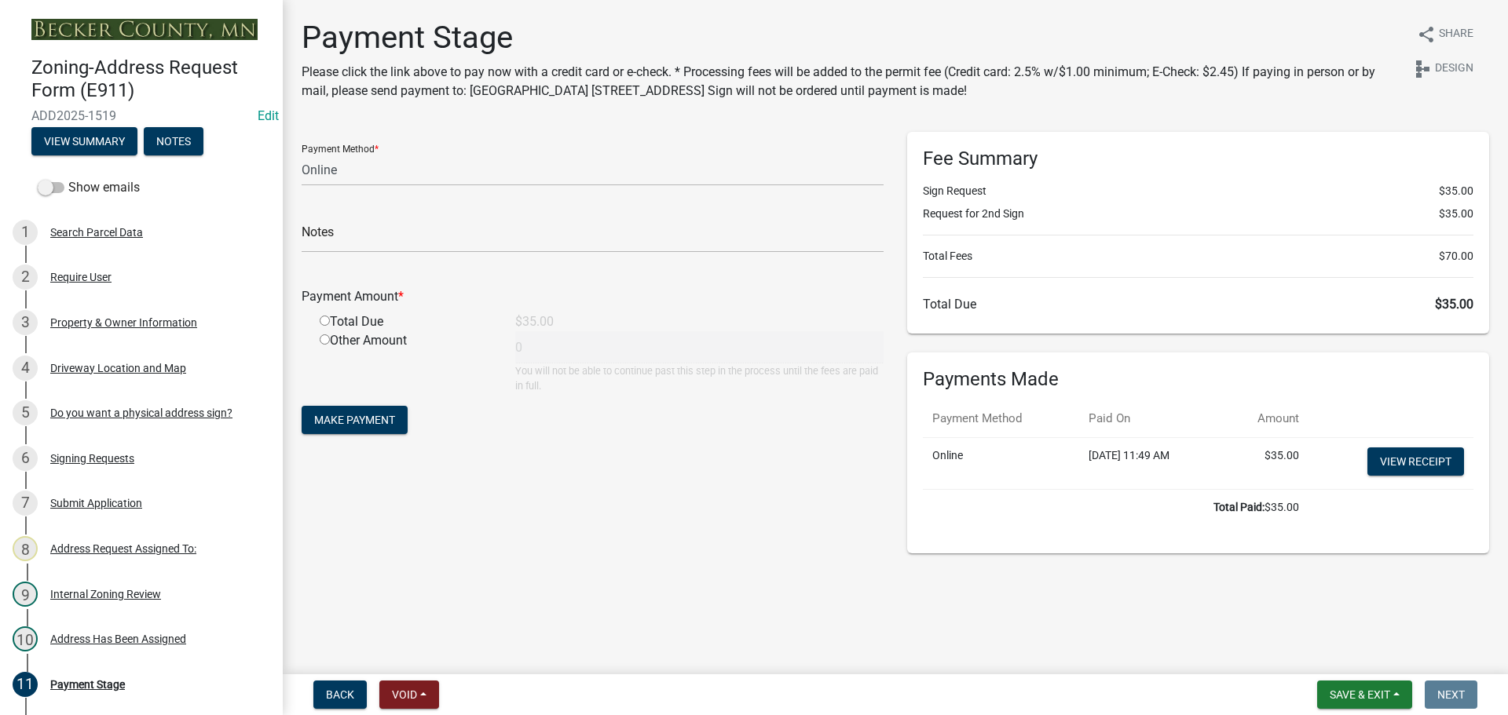
click at [688, 588] on main "Payment Stage Please click the link above to pay now with a credit card or e-ch…" at bounding box center [895, 334] width 1225 height 668
